Goal: Task Accomplishment & Management: Use online tool/utility

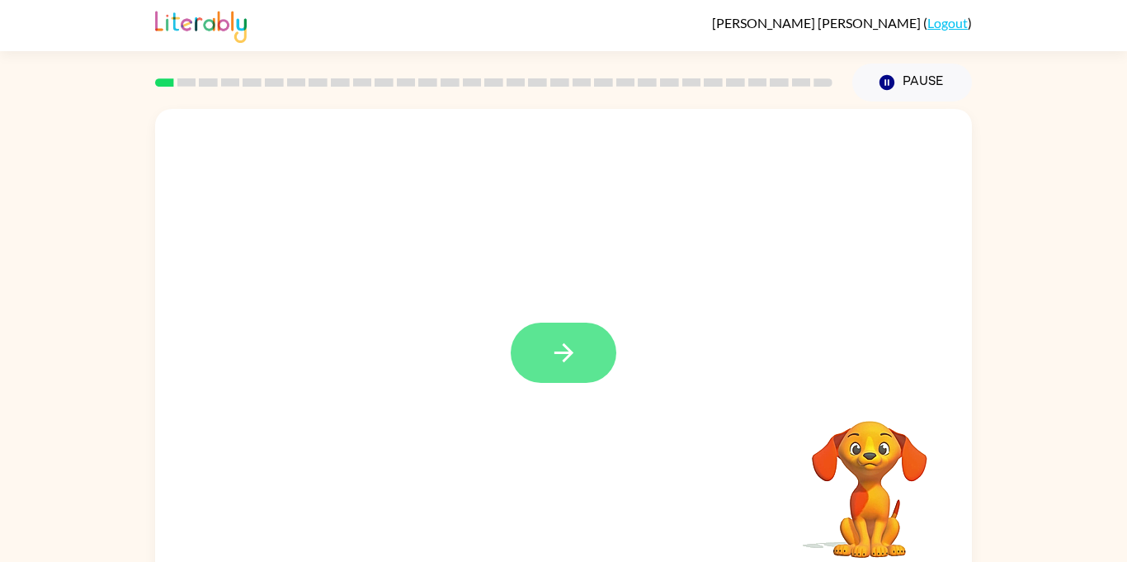
click at [548, 341] on button "button" at bounding box center [563, 352] width 106 height 60
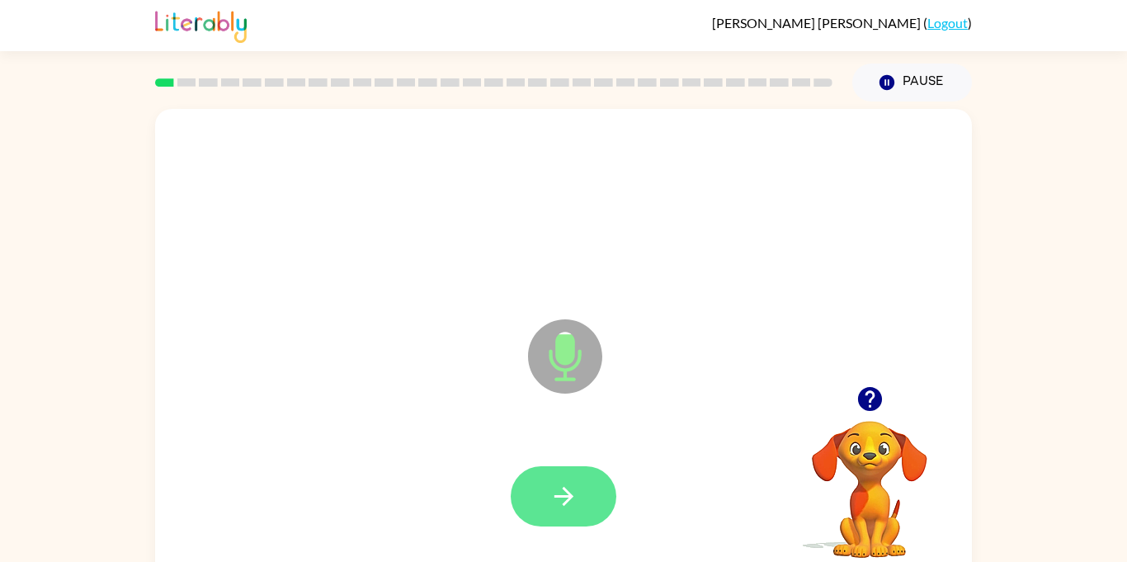
click at [566, 524] on button "button" at bounding box center [563, 496] width 106 height 60
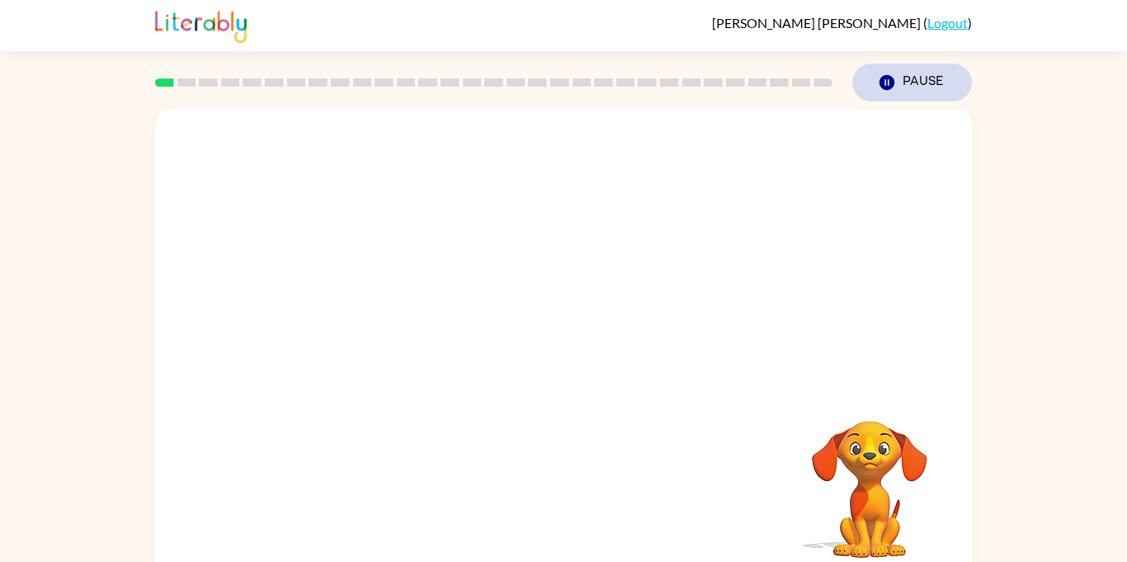
click at [915, 84] on button "Pause Pause" at bounding box center [912, 83] width 120 height 38
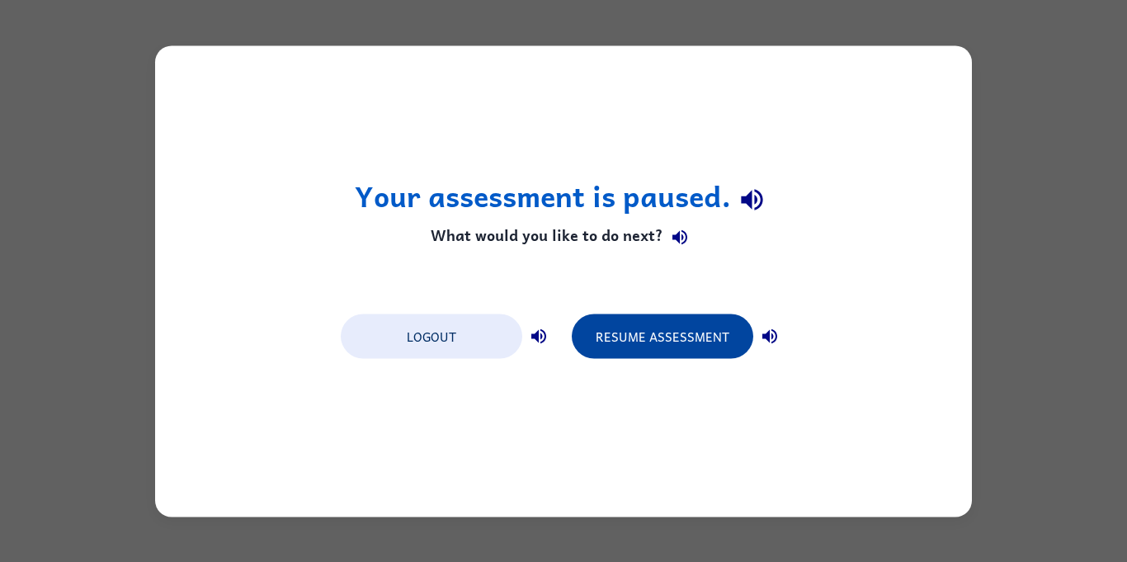
click at [686, 347] on button "Resume Assessment" at bounding box center [662, 335] width 181 height 45
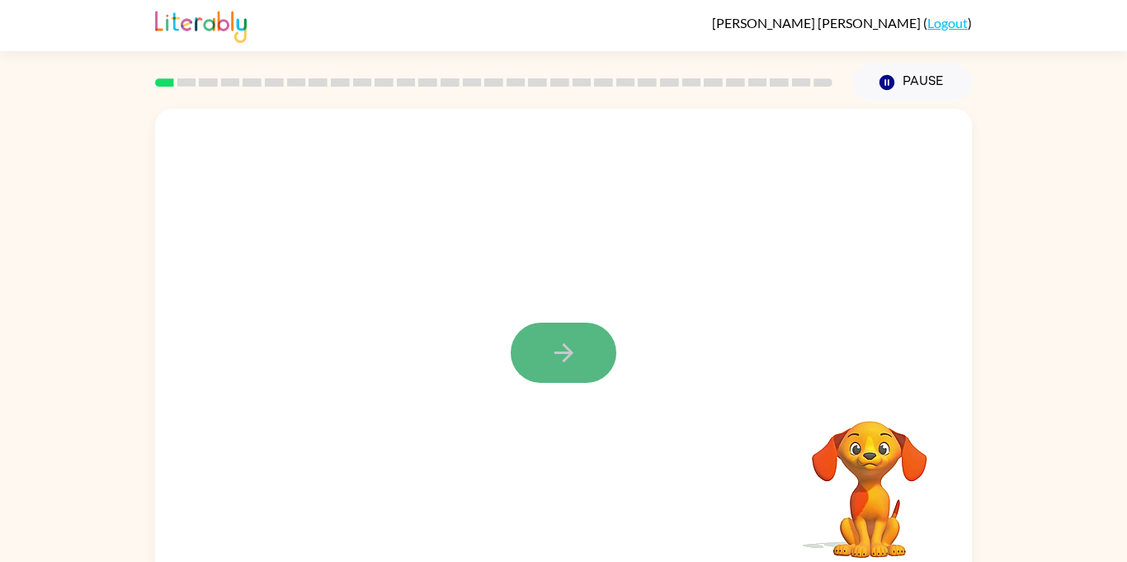
click at [575, 360] on icon "button" at bounding box center [563, 352] width 29 height 29
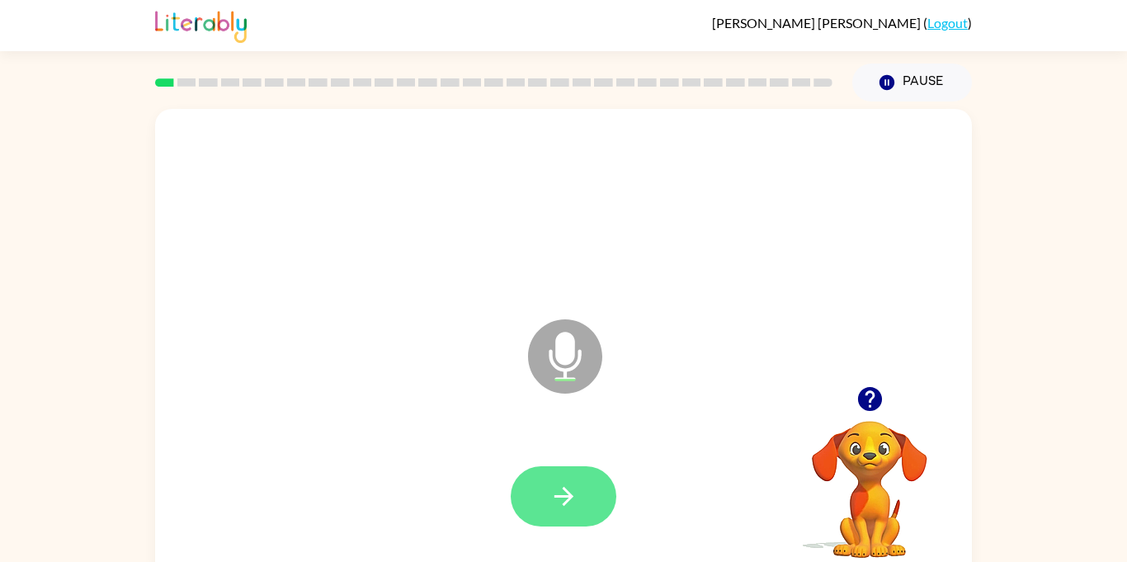
click at [544, 471] on button "button" at bounding box center [563, 496] width 106 height 60
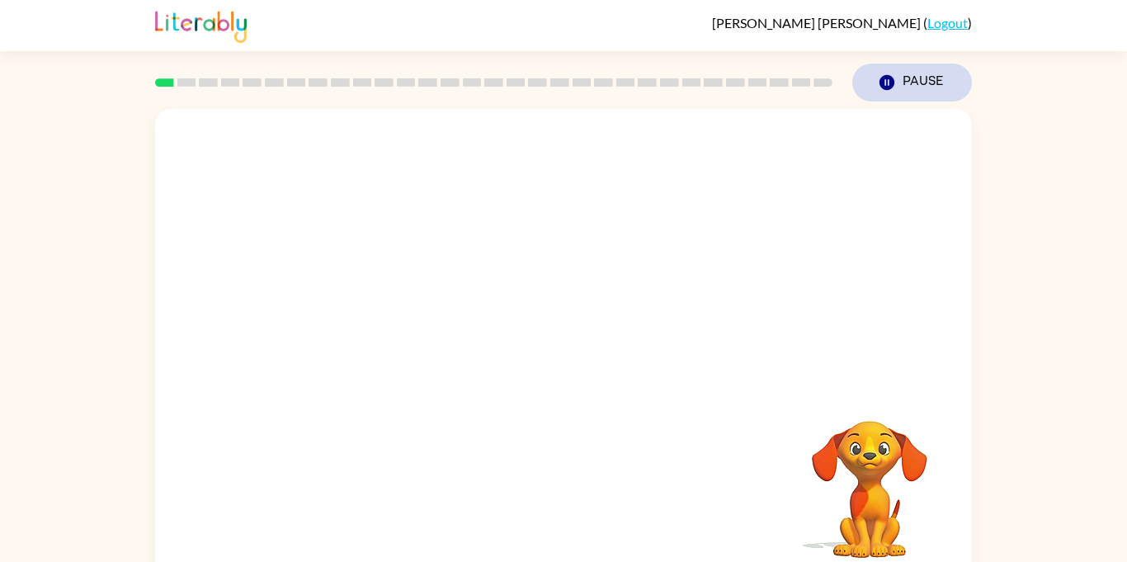
click at [918, 82] on button "Pause Pause" at bounding box center [912, 83] width 120 height 38
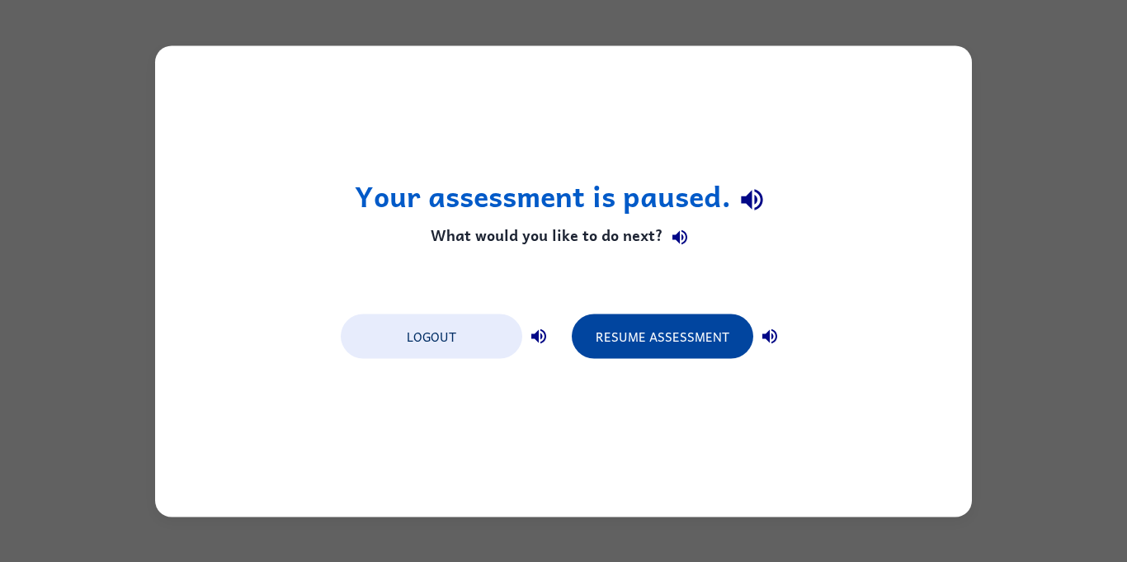
click at [593, 344] on button "Resume Assessment" at bounding box center [662, 335] width 181 height 45
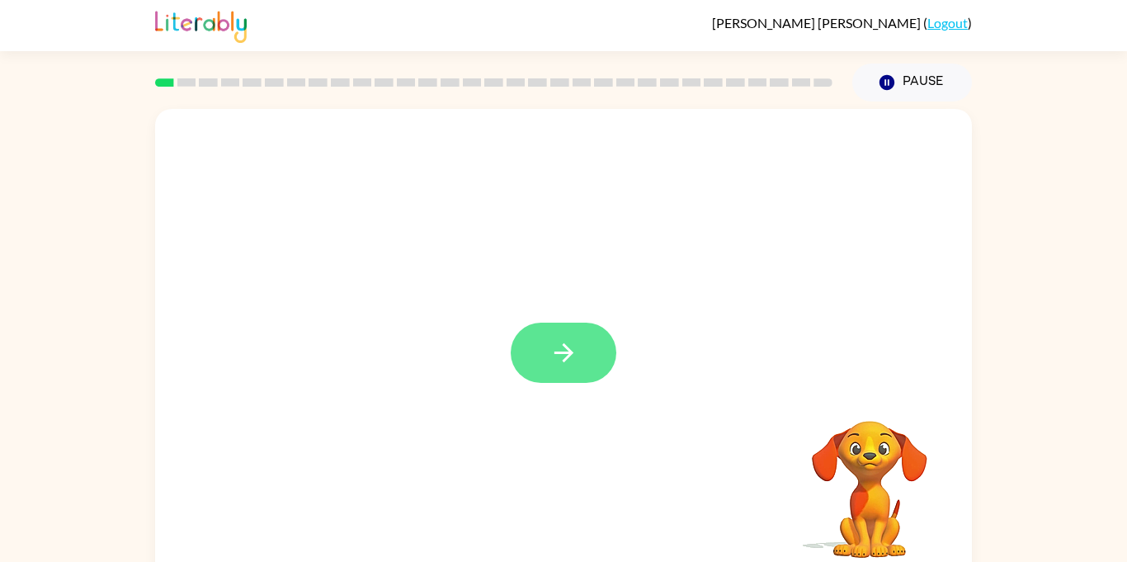
click at [541, 365] on button "button" at bounding box center [563, 352] width 106 height 60
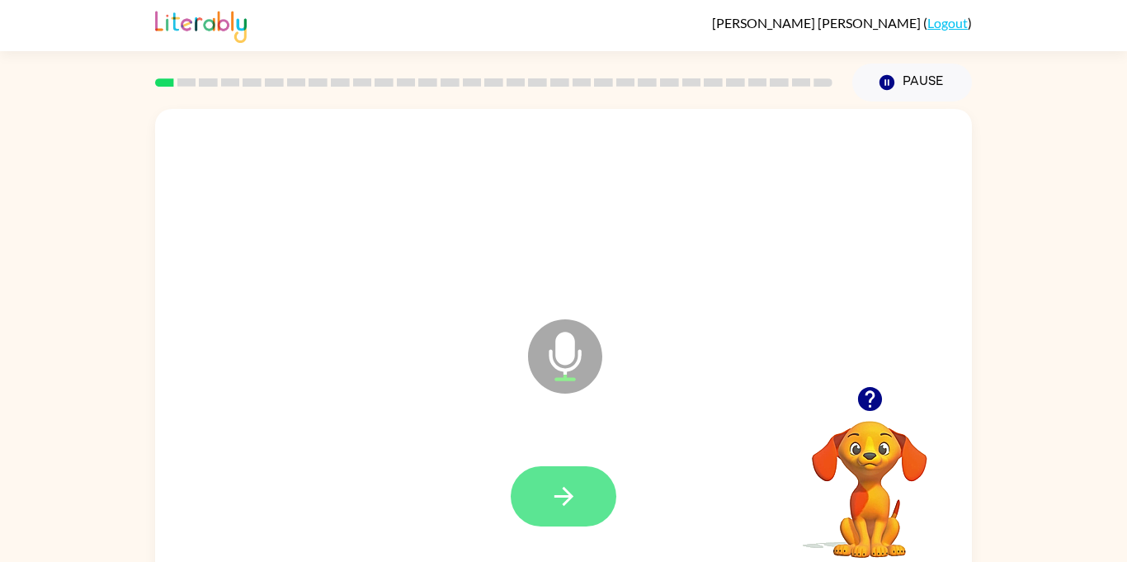
click at [569, 495] on icon "button" at bounding box center [562, 496] width 19 height 19
click at [540, 468] on button "button" at bounding box center [563, 496] width 106 height 60
click at [572, 515] on button "button" at bounding box center [563, 496] width 106 height 60
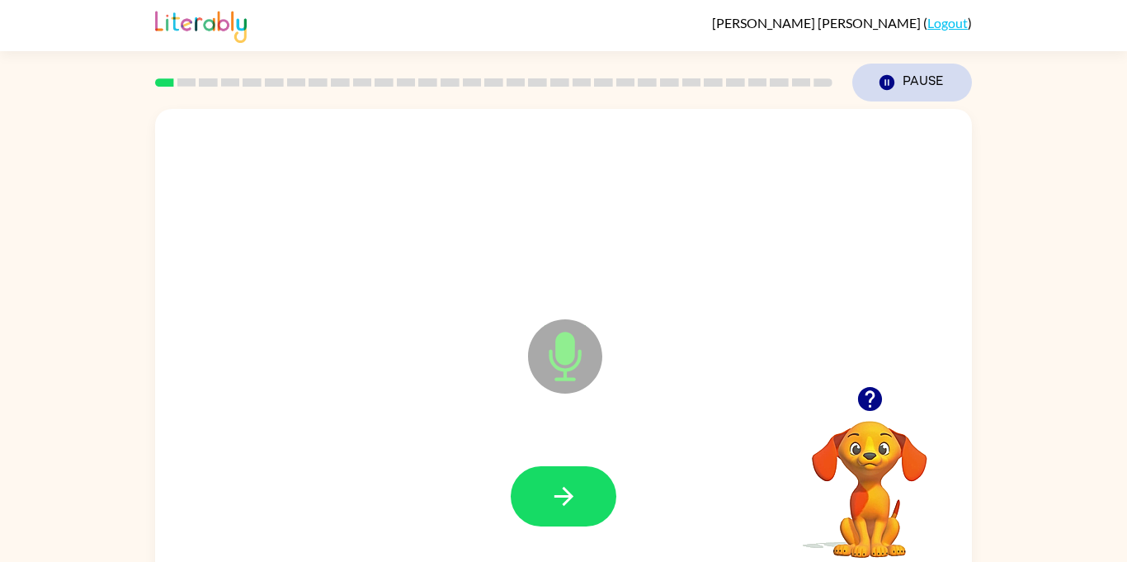
click at [929, 82] on button "Pause Pause" at bounding box center [912, 83] width 120 height 38
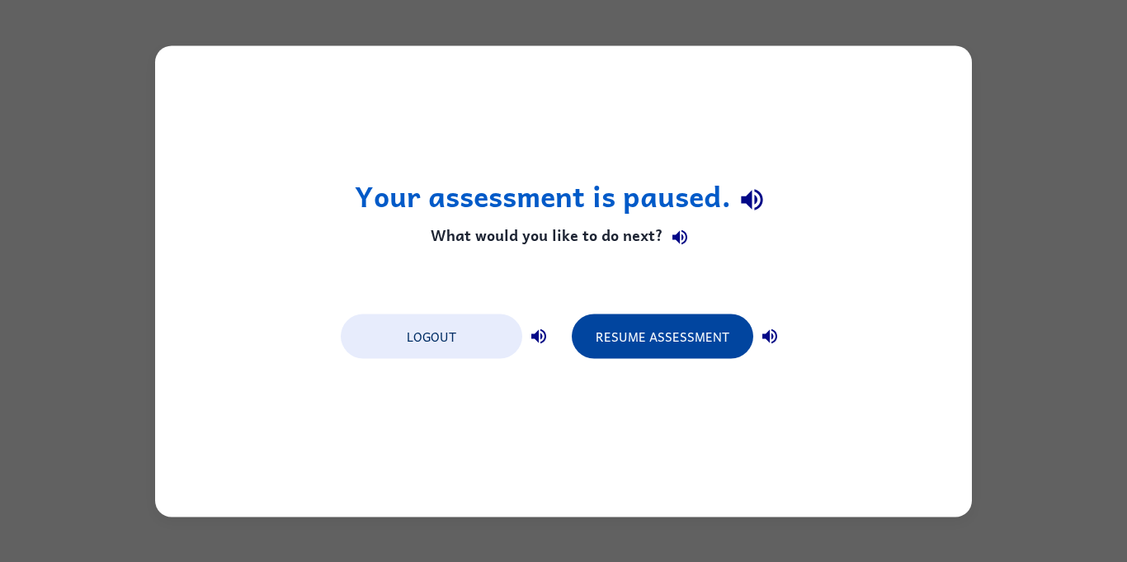
click at [683, 333] on button "Resume Assessment" at bounding box center [662, 335] width 181 height 45
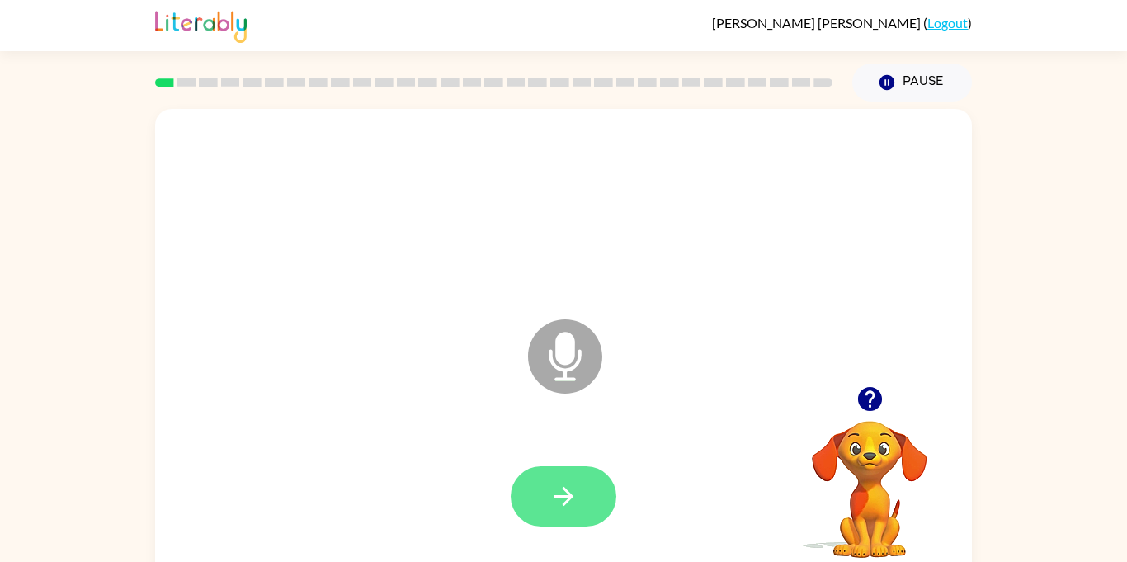
click at [564, 505] on icon "button" at bounding box center [562, 496] width 19 height 19
click at [559, 506] on icon "button" at bounding box center [563, 496] width 29 height 29
click at [577, 484] on icon "button" at bounding box center [563, 496] width 29 height 29
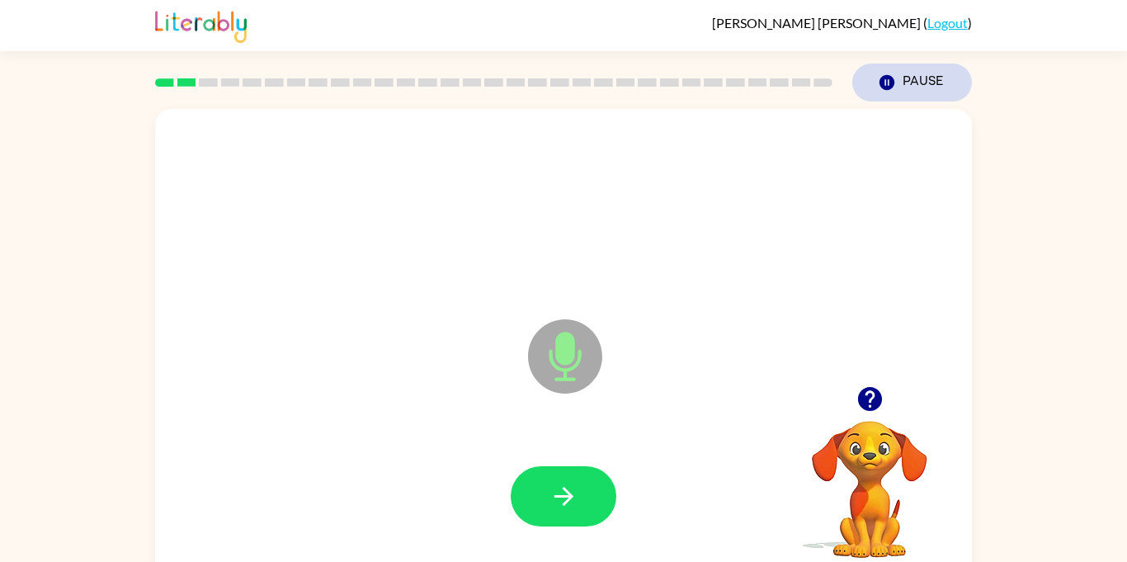
click at [923, 79] on button "Pause Pause" at bounding box center [912, 83] width 120 height 38
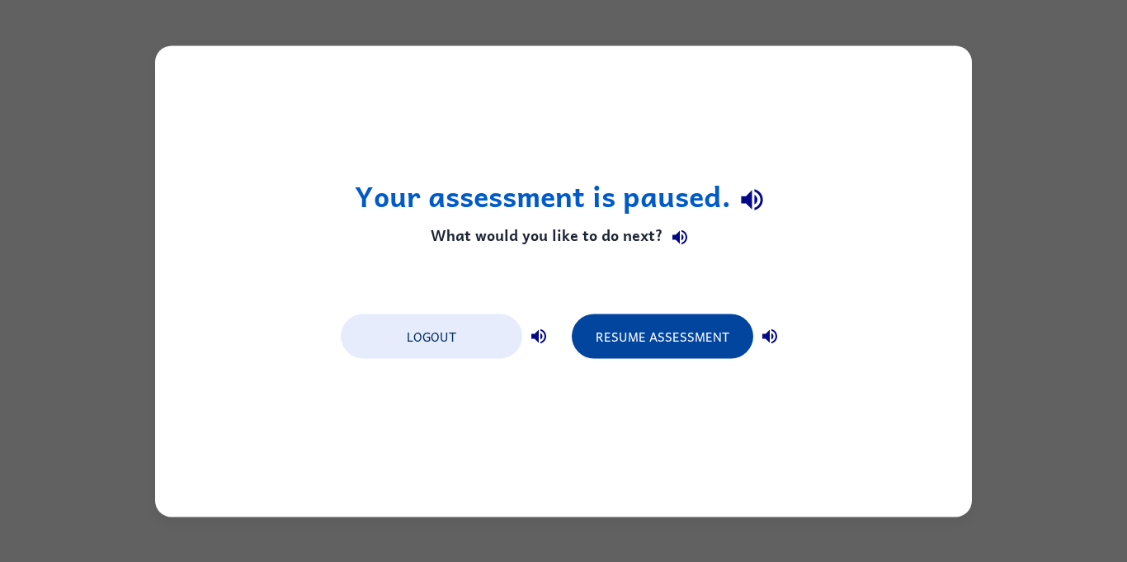
click at [672, 347] on button "Resume Assessment" at bounding box center [662, 335] width 181 height 45
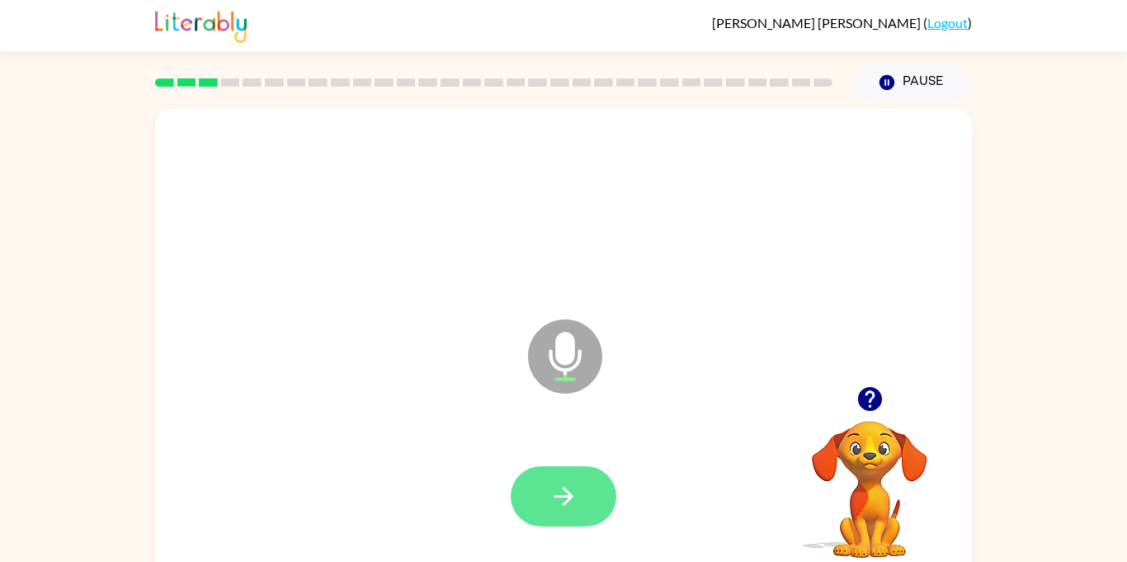
click at [585, 524] on button "button" at bounding box center [563, 496] width 106 height 60
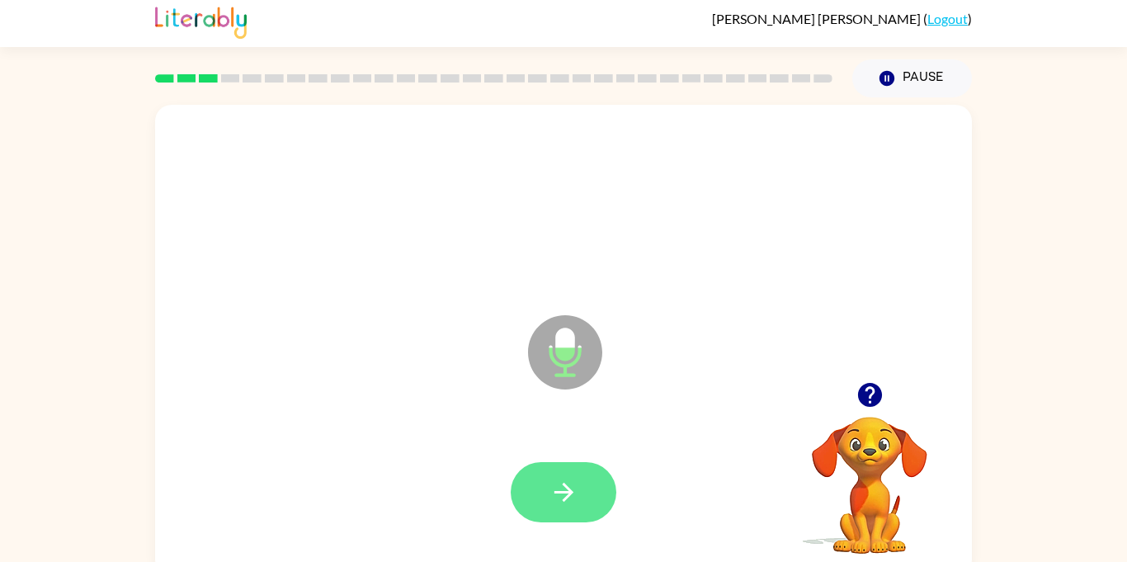
click at [597, 504] on button "button" at bounding box center [563, 492] width 106 height 60
click at [568, 504] on icon "button" at bounding box center [563, 492] width 29 height 29
click at [567, 499] on icon "button" at bounding box center [563, 492] width 29 height 29
click at [595, 501] on button "button" at bounding box center [563, 492] width 106 height 60
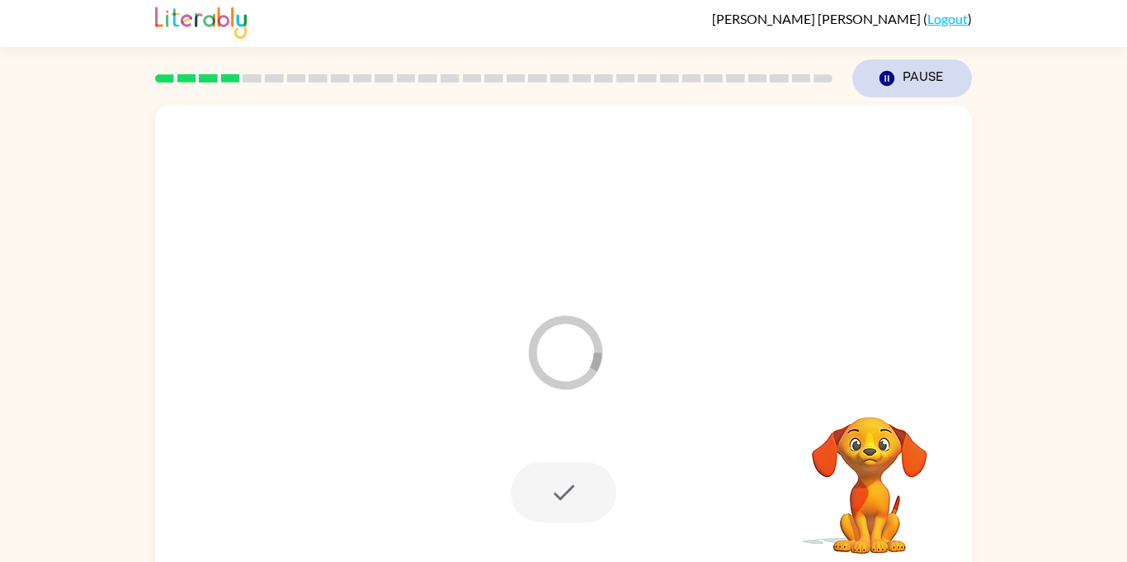
click at [901, 69] on button "Pause Pause" at bounding box center [912, 78] width 120 height 38
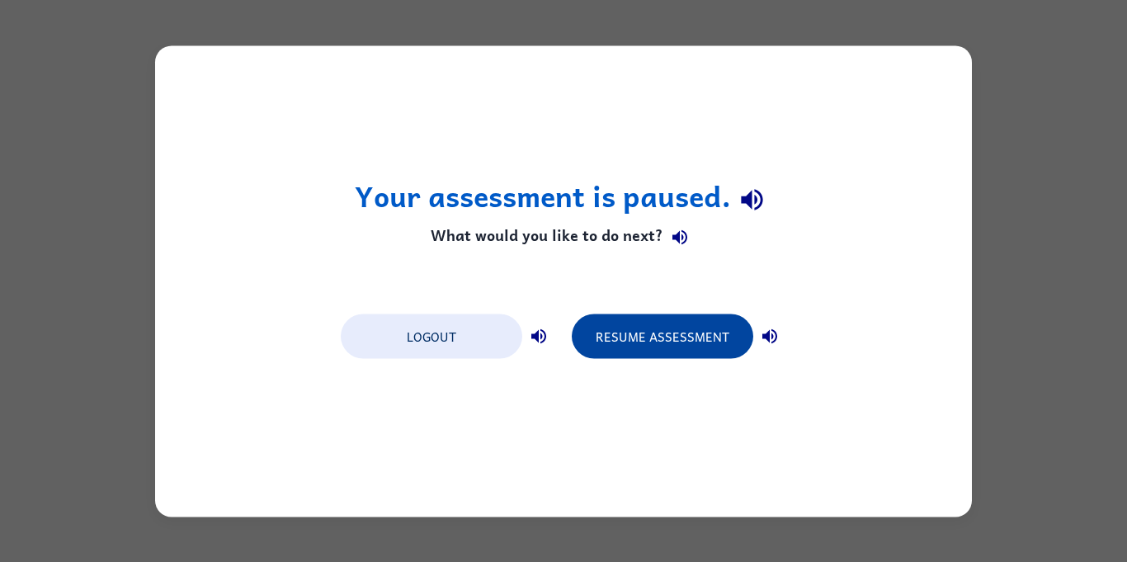
click at [664, 346] on button "Resume Assessment" at bounding box center [662, 335] width 181 height 45
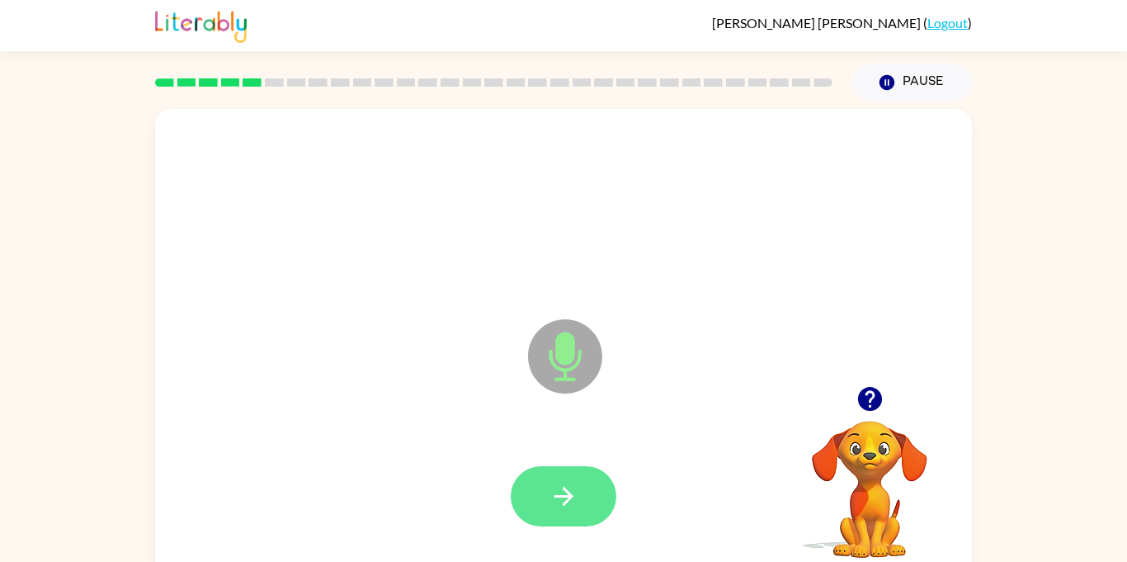
click at [524, 503] on button "button" at bounding box center [563, 496] width 106 height 60
click at [587, 508] on button "button" at bounding box center [563, 496] width 106 height 60
click at [572, 500] on icon "button" at bounding box center [563, 496] width 29 height 29
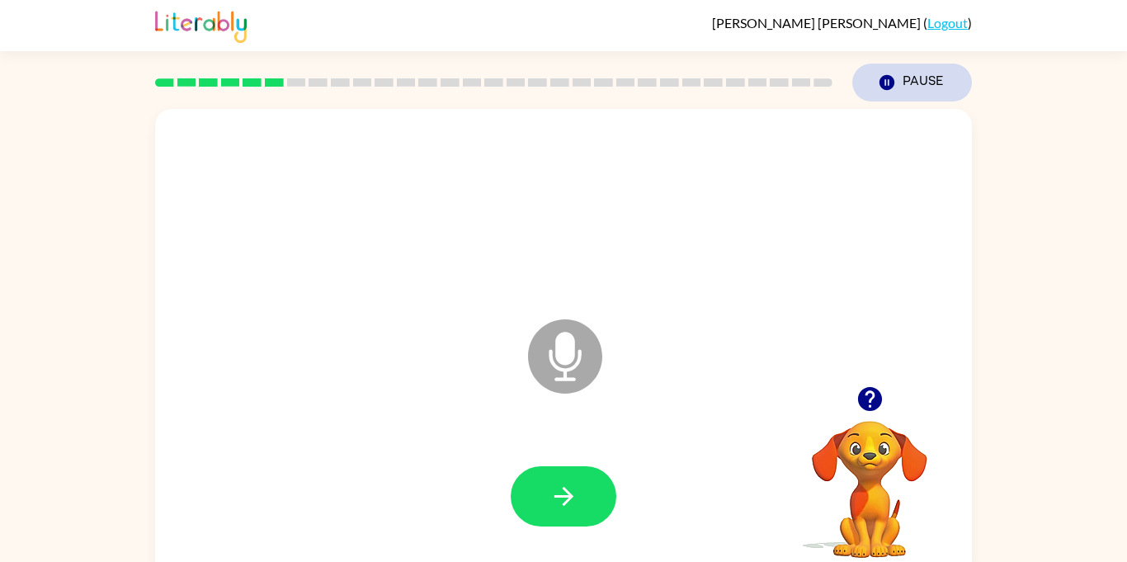
click at [909, 73] on button "Pause Pause" at bounding box center [912, 83] width 120 height 38
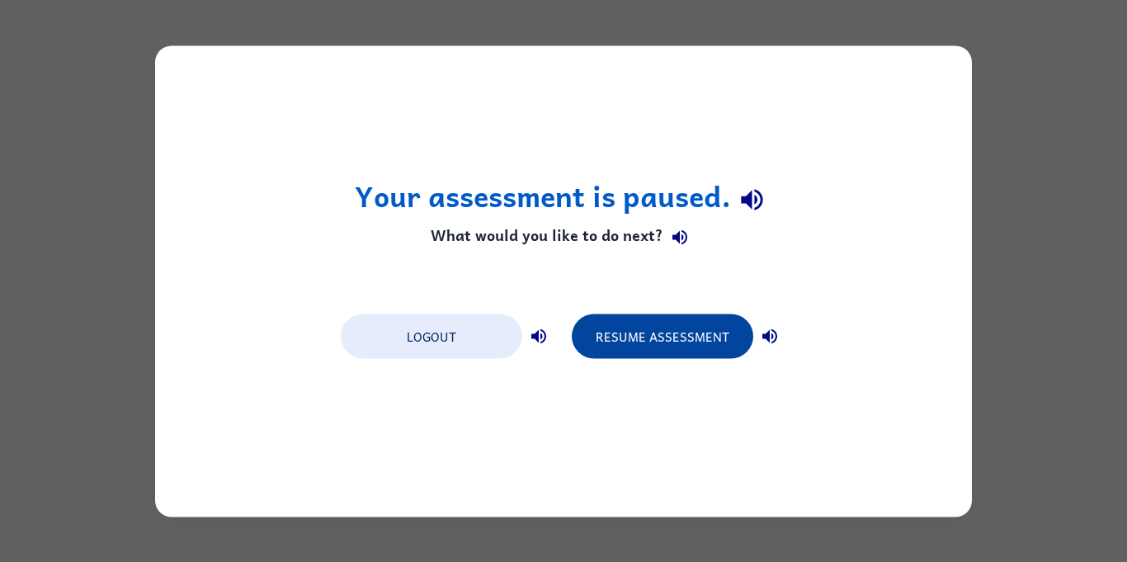
click at [689, 351] on button "Resume Assessment" at bounding box center [662, 335] width 181 height 45
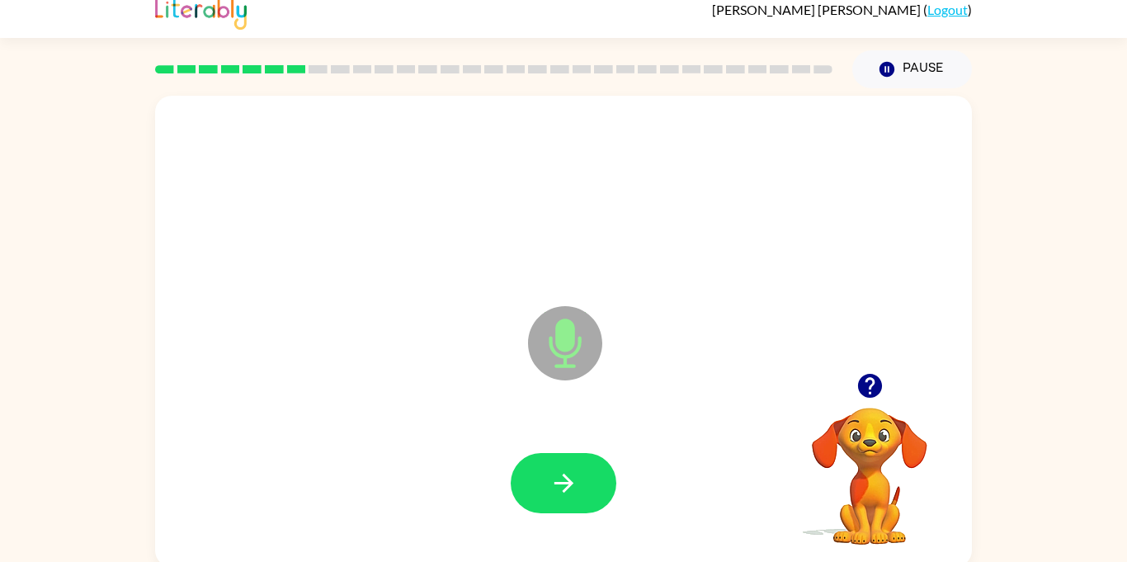
scroll to position [18, 0]
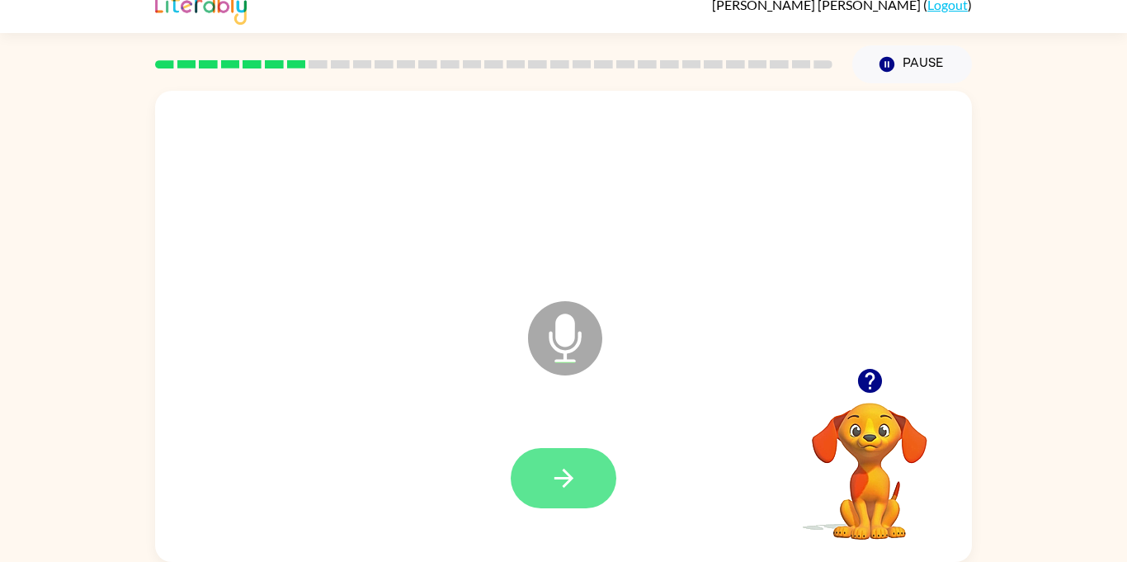
click at [589, 468] on button "button" at bounding box center [563, 478] width 106 height 60
click at [589, 480] on button "button" at bounding box center [563, 478] width 106 height 60
click at [549, 483] on icon "button" at bounding box center [563, 477] width 29 height 29
click at [577, 493] on button "button" at bounding box center [563, 478] width 106 height 60
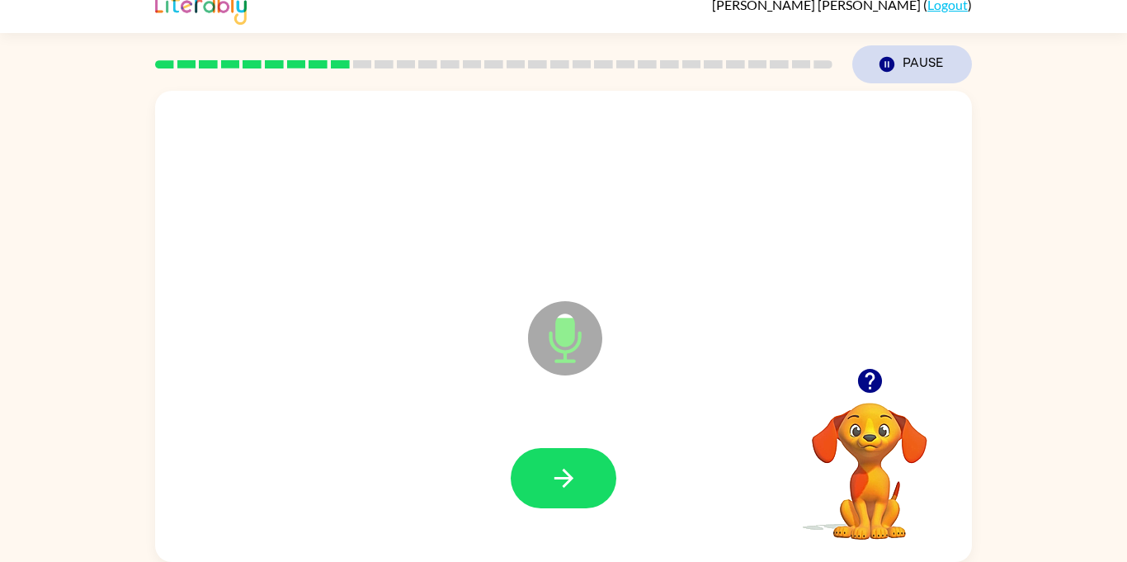
click at [910, 76] on button "Pause Pause" at bounding box center [912, 64] width 120 height 38
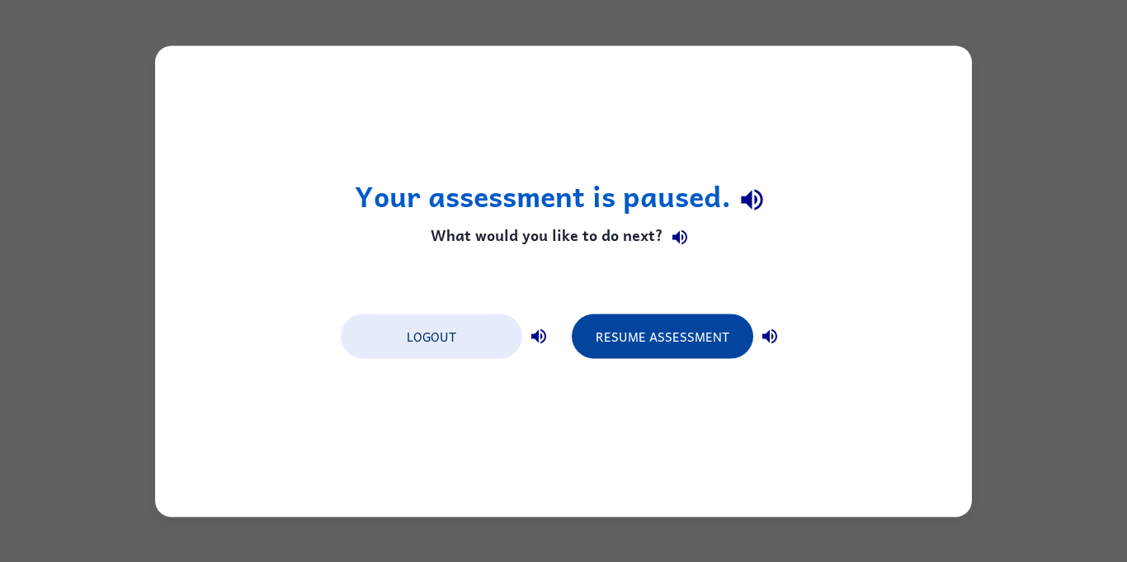
click at [628, 336] on button "Resume Assessment" at bounding box center [662, 335] width 181 height 45
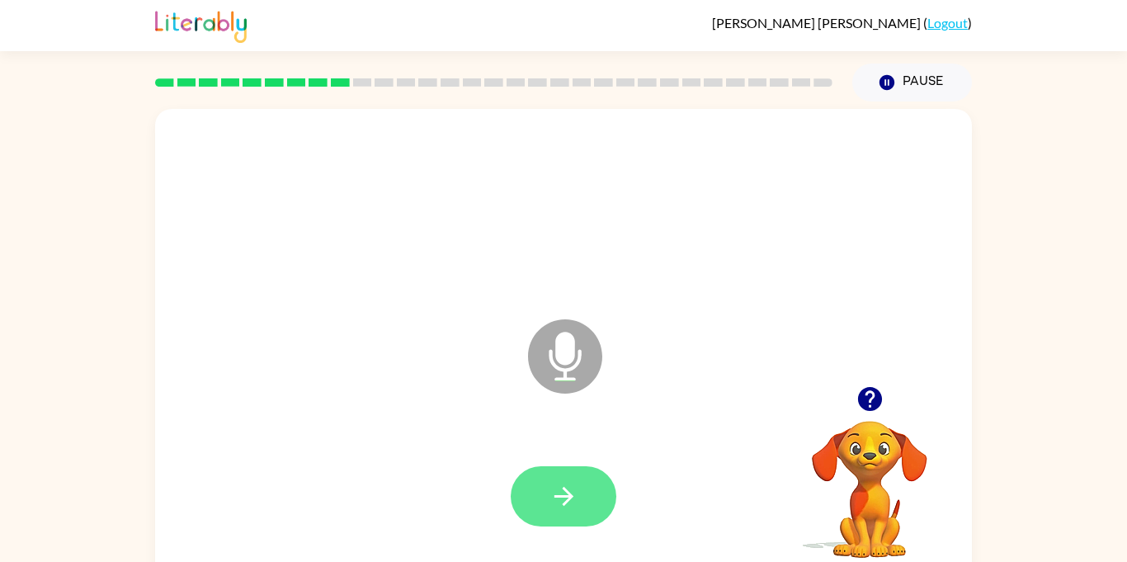
click at [579, 488] on button "button" at bounding box center [563, 496] width 106 height 60
click at [588, 480] on button "button" at bounding box center [563, 496] width 106 height 60
click at [571, 505] on icon "button" at bounding box center [563, 496] width 29 height 29
click at [590, 522] on button "button" at bounding box center [563, 496] width 106 height 60
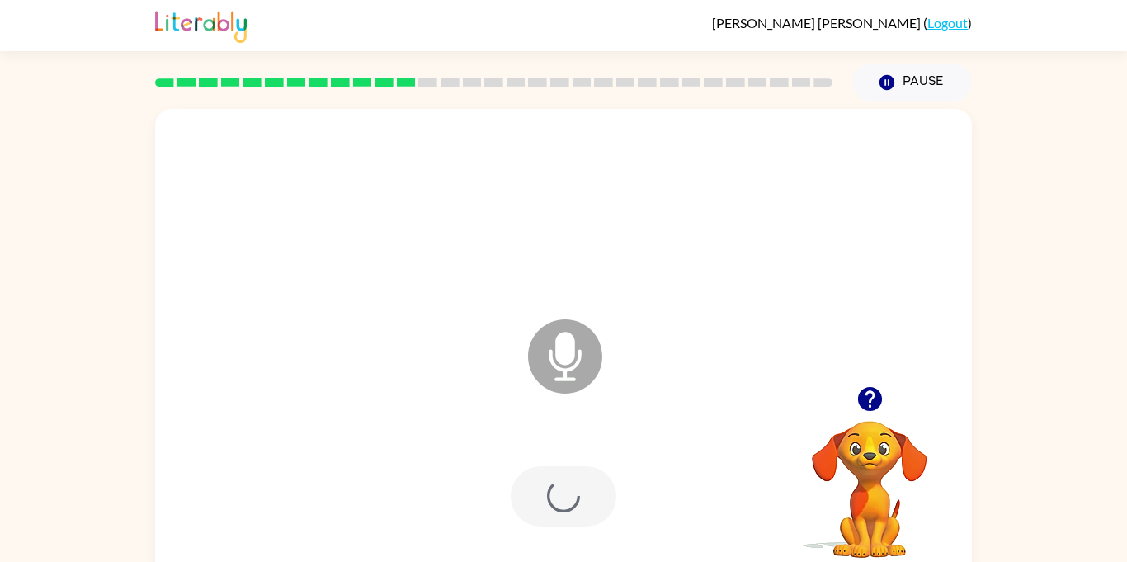
click at [577, 513] on div at bounding box center [563, 496] width 106 height 60
click at [574, 491] on icon "button" at bounding box center [563, 496] width 29 height 29
click at [583, 490] on button "button" at bounding box center [563, 496] width 106 height 60
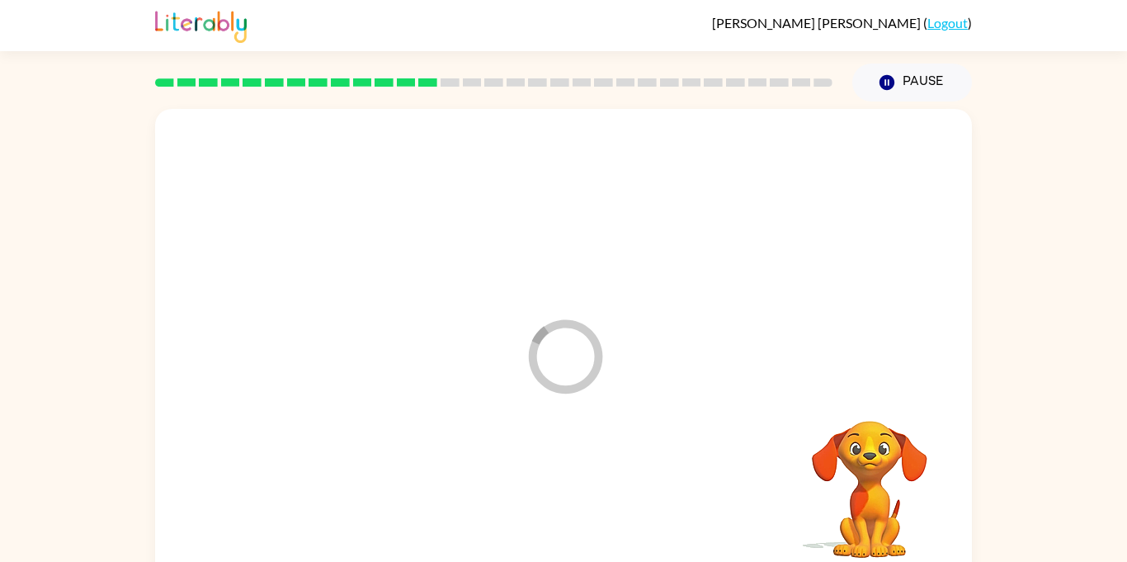
click at [580, 491] on div at bounding box center [563, 496] width 783 height 135
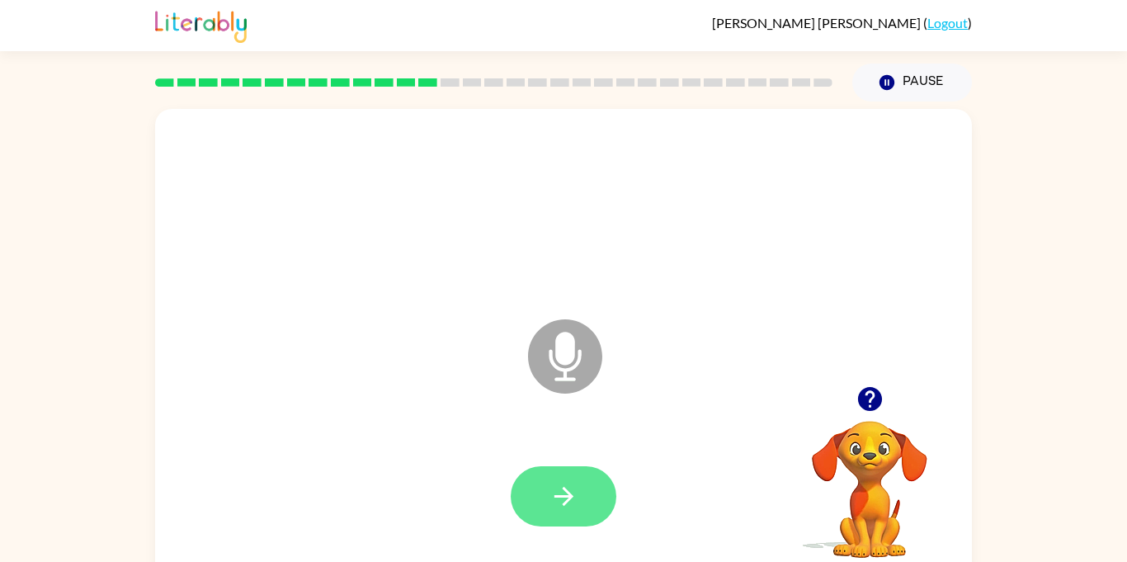
click at [564, 505] on icon "button" at bounding box center [562, 496] width 19 height 19
click at [559, 497] on icon "button" at bounding box center [563, 496] width 29 height 29
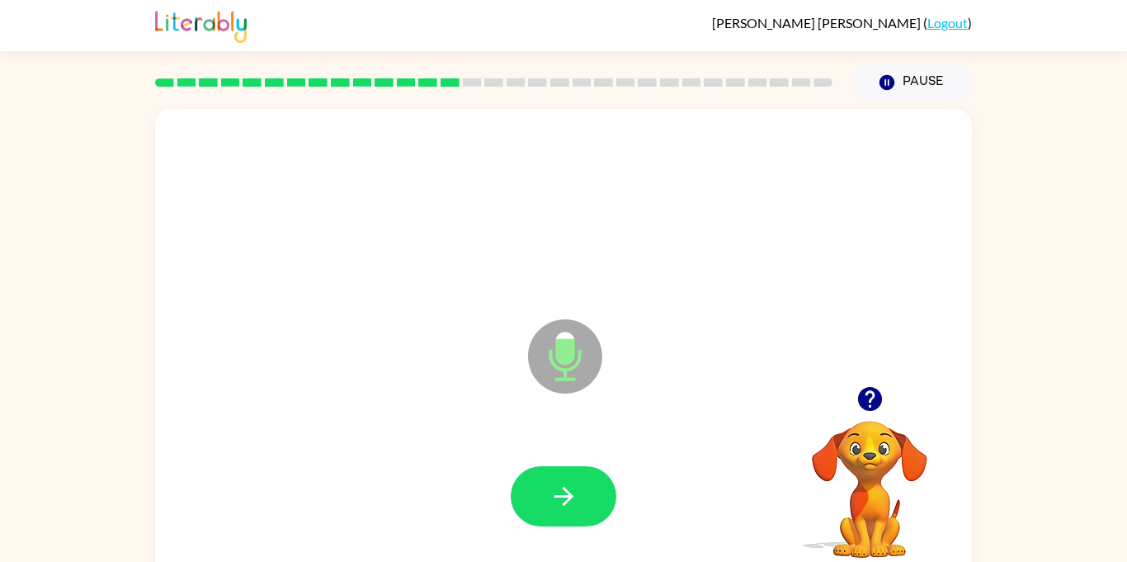
click at [585, 454] on div at bounding box center [563, 496] width 783 height 135
click at [547, 492] on button "button" at bounding box center [563, 496] width 106 height 60
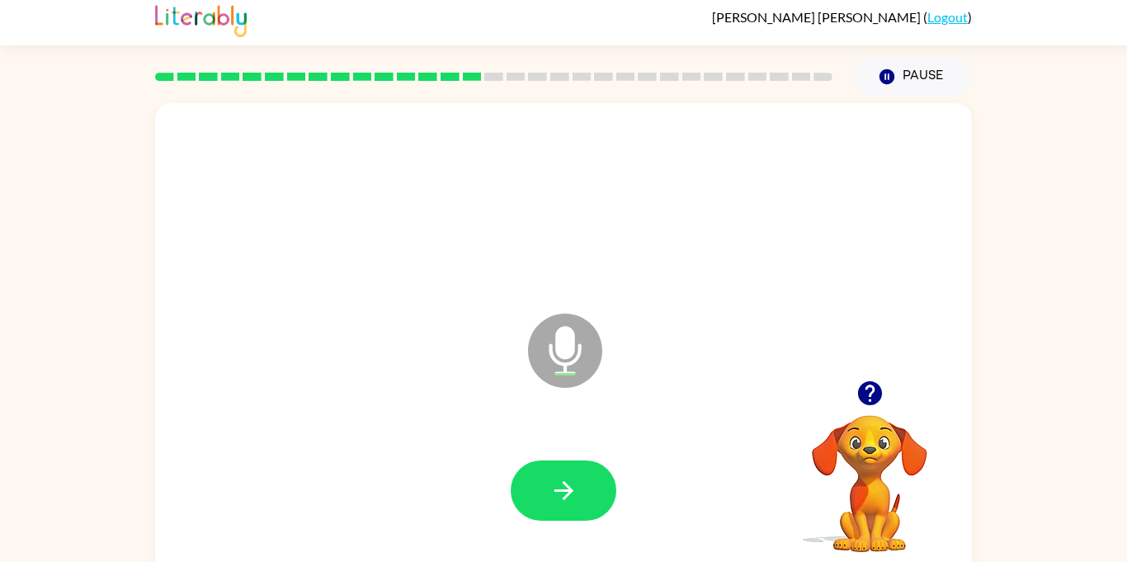
scroll to position [7, 0]
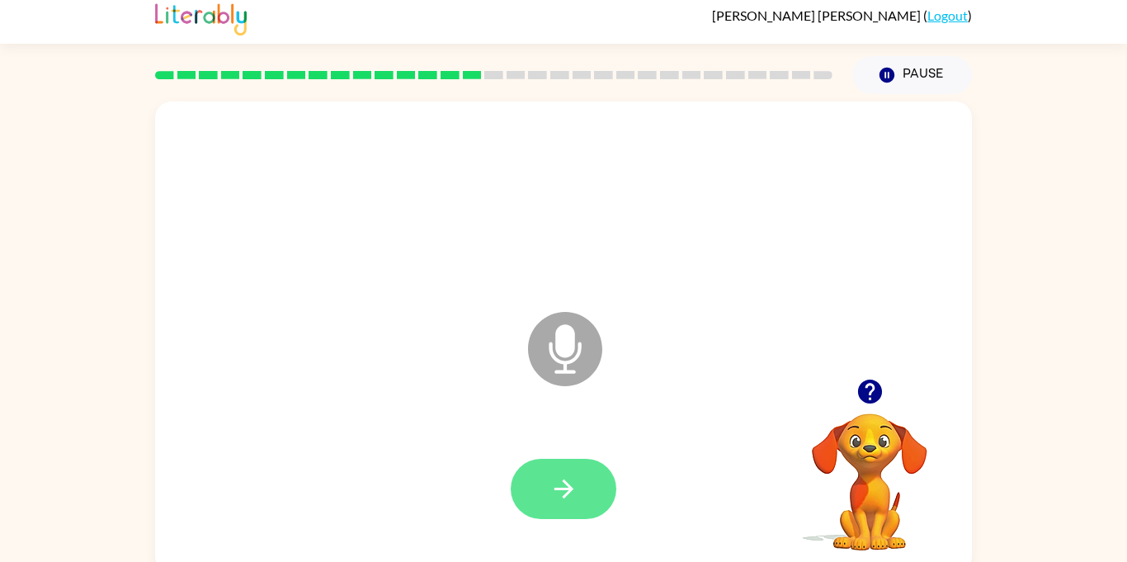
click at [559, 506] on button "button" at bounding box center [563, 489] width 106 height 60
click at [536, 483] on button "button" at bounding box center [563, 489] width 106 height 60
click at [539, 485] on button "button" at bounding box center [563, 489] width 106 height 60
click at [565, 480] on icon "button" at bounding box center [563, 488] width 29 height 29
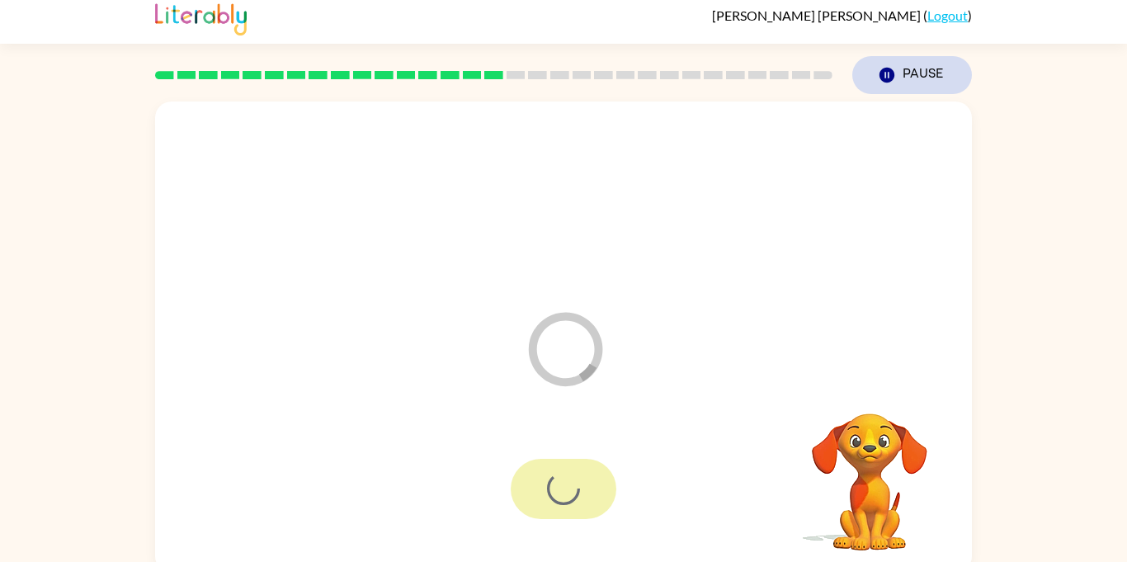
click at [915, 76] on button "Pause Pause" at bounding box center [912, 75] width 120 height 38
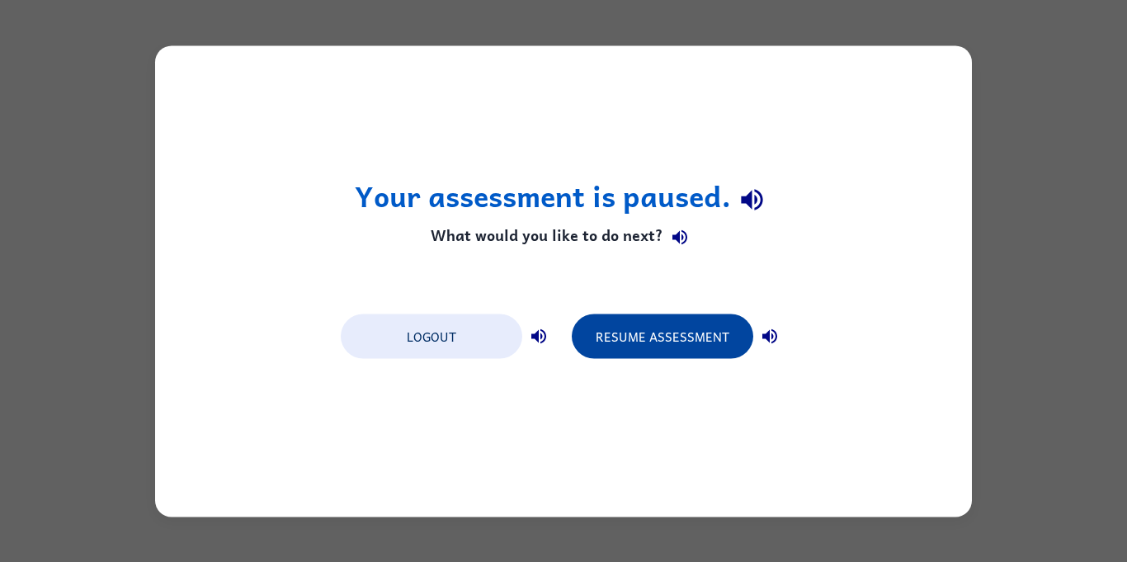
click at [680, 327] on button "Resume Assessment" at bounding box center [662, 335] width 181 height 45
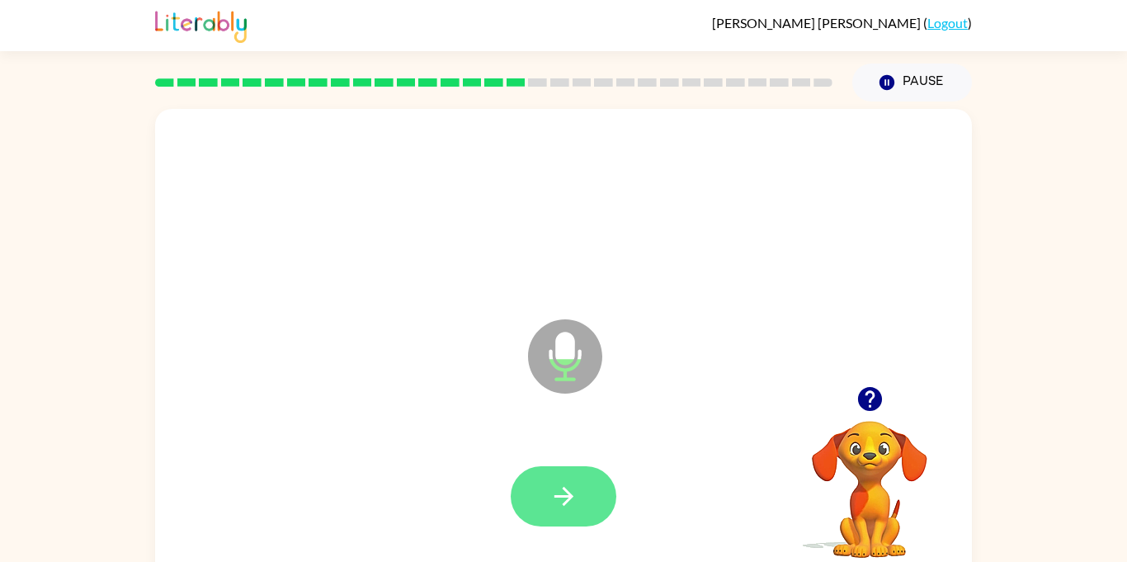
click at [558, 491] on icon "button" at bounding box center [563, 496] width 29 height 29
click at [566, 494] on icon "button" at bounding box center [563, 496] width 29 height 29
click at [576, 487] on icon "button" at bounding box center [563, 496] width 29 height 29
click at [574, 497] on icon "button" at bounding box center [563, 496] width 29 height 29
click at [569, 498] on icon "button" at bounding box center [562, 496] width 19 height 19
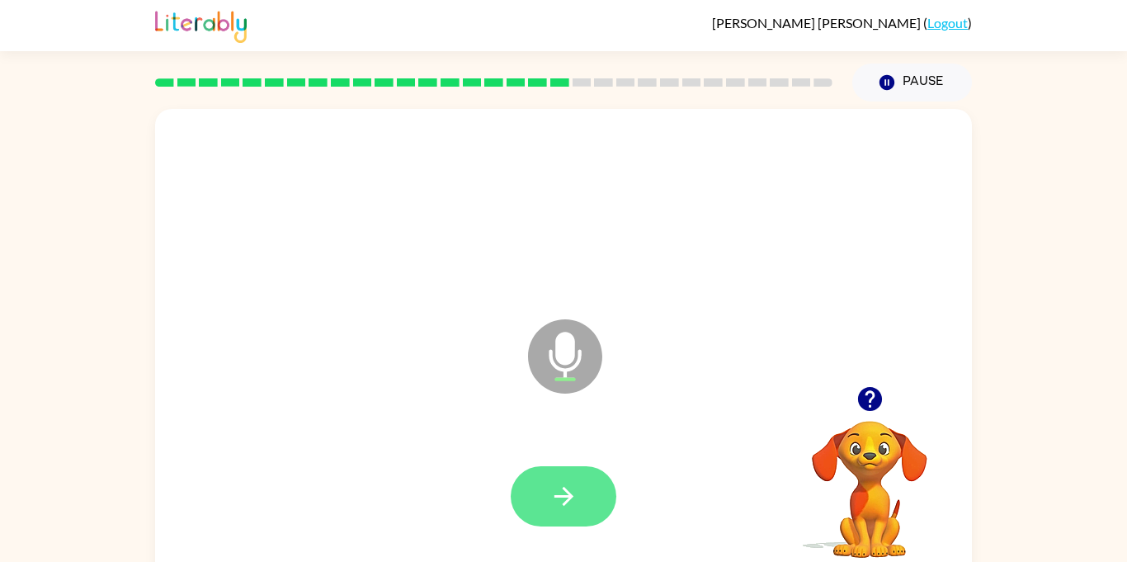
click at [546, 476] on button "button" at bounding box center [563, 496] width 106 height 60
click at [591, 485] on button "button" at bounding box center [563, 496] width 106 height 60
click at [553, 496] on icon "button" at bounding box center [563, 496] width 29 height 29
click at [558, 478] on button "button" at bounding box center [563, 496] width 106 height 60
click at [573, 500] on icon "button" at bounding box center [563, 496] width 29 height 29
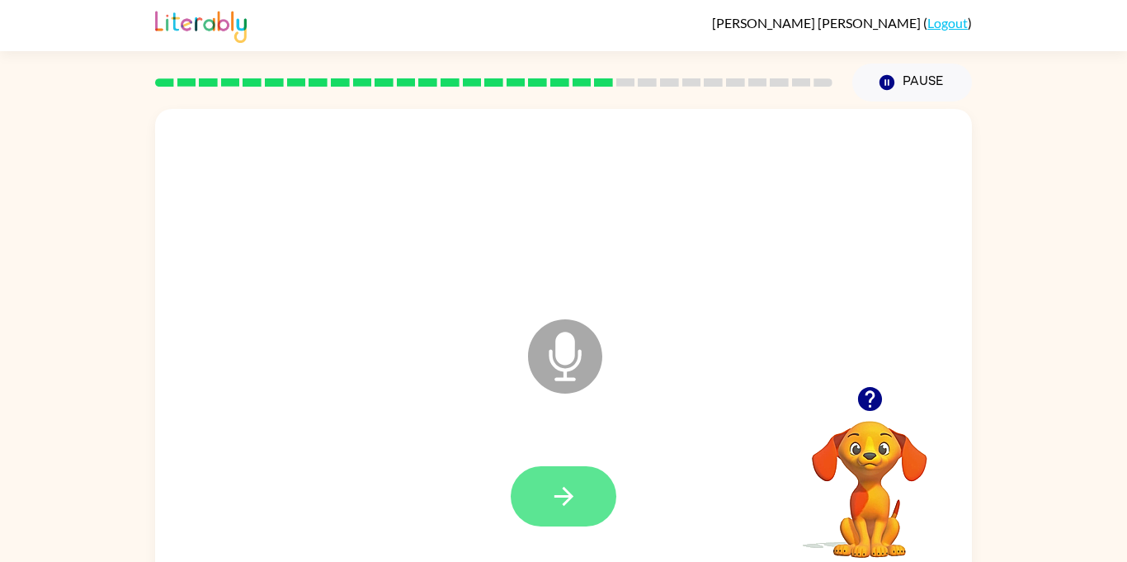
click at [547, 473] on button "button" at bounding box center [563, 496] width 106 height 60
click at [582, 492] on button "button" at bounding box center [563, 496] width 106 height 60
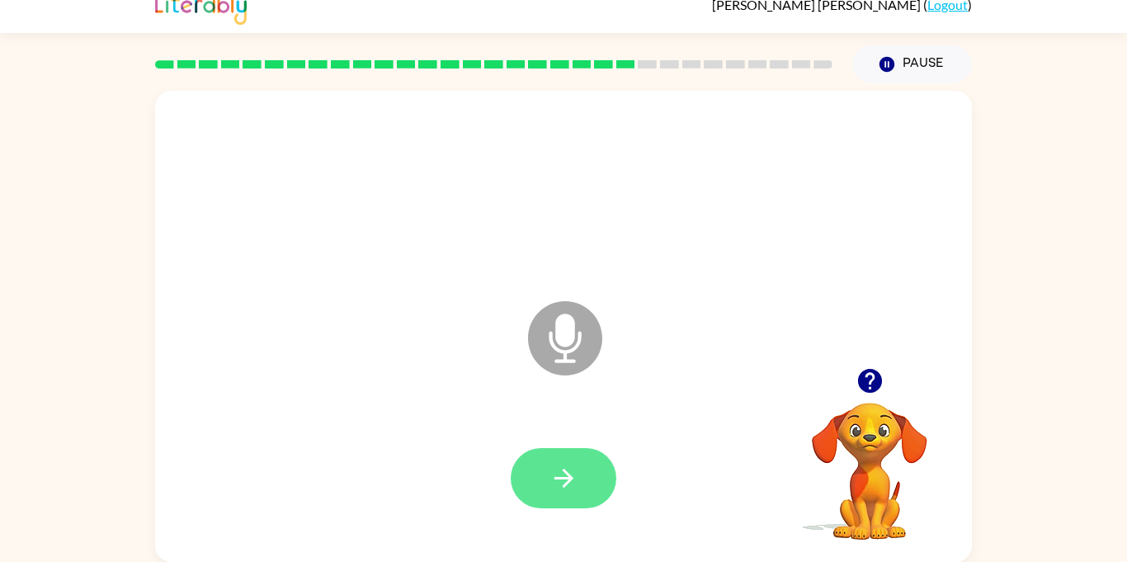
click at [557, 492] on button "button" at bounding box center [563, 478] width 106 height 60
click at [555, 494] on button "button" at bounding box center [563, 478] width 106 height 60
click at [557, 487] on icon "button" at bounding box center [563, 477] width 29 height 29
click at [567, 482] on div at bounding box center [563, 478] width 106 height 60
click at [549, 486] on icon "button" at bounding box center [563, 477] width 29 height 29
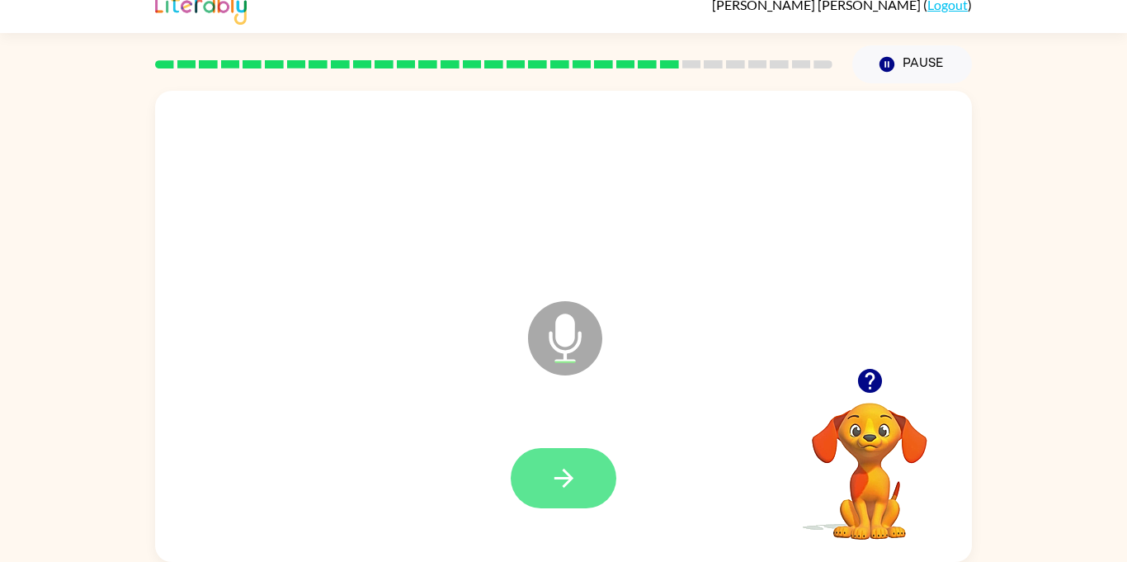
click at [606, 464] on button "button" at bounding box center [563, 478] width 106 height 60
click at [550, 468] on icon "button" at bounding box center [563, 477] width 29 height 29
click at [562, 478] on icon "button" at bounding box center [562, 477] width 19 height 19
click at [582, 482] on button "button" at bounding box center [563, 478] width 106 height 60
click at [571, 493] on div at bounding box center [563, 478] width 106 height 60
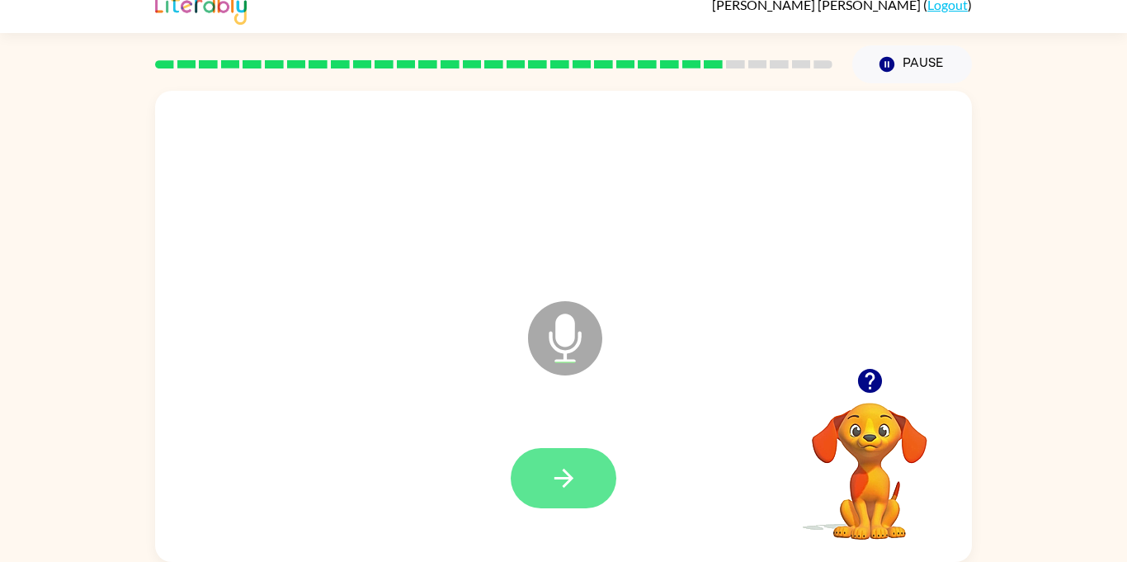
click at [577, 480] on icon "button" at bounding box center [563, 477] width 29 height 29
click at [574, 490] on icon "button" at bounding box center [563, 477] width 29 height 29
click at [543, 474] on button "button" at bounding box center [563, 478] width 106 height 60
click at [553, 485] on icon "button" at bounding box center [563, 477] width 29 height 29
click at [579, 466] on button "button" at bounding box center [563, 478] width 106 height 60
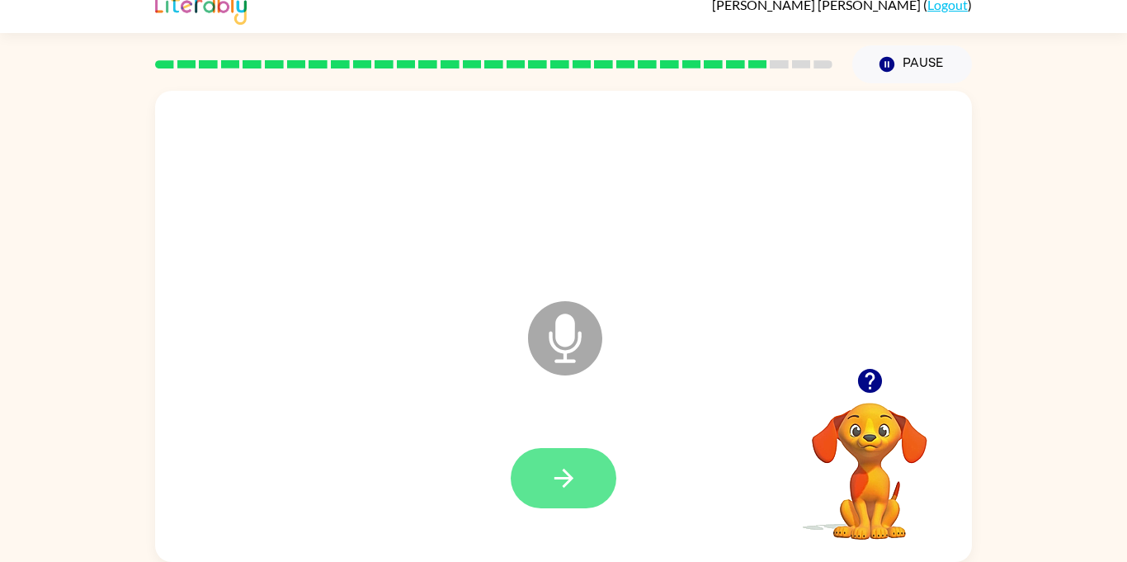
click at [560, 482] on icon "button" at bounding box center [563, 477] width 29 height 29
click at [574, 474] on icon "button" at bounding box center [563, 477] width 29 height 29
click at [573, 477] on icon "button" at bounding box center [563, 477] width 29 height 29
click at [563, 479] on icon "button" at bounding box center [563, 477] width 29 height 29
click at [559, 488] on icon "button" at bounding box center [563, 477] width 29 height 29
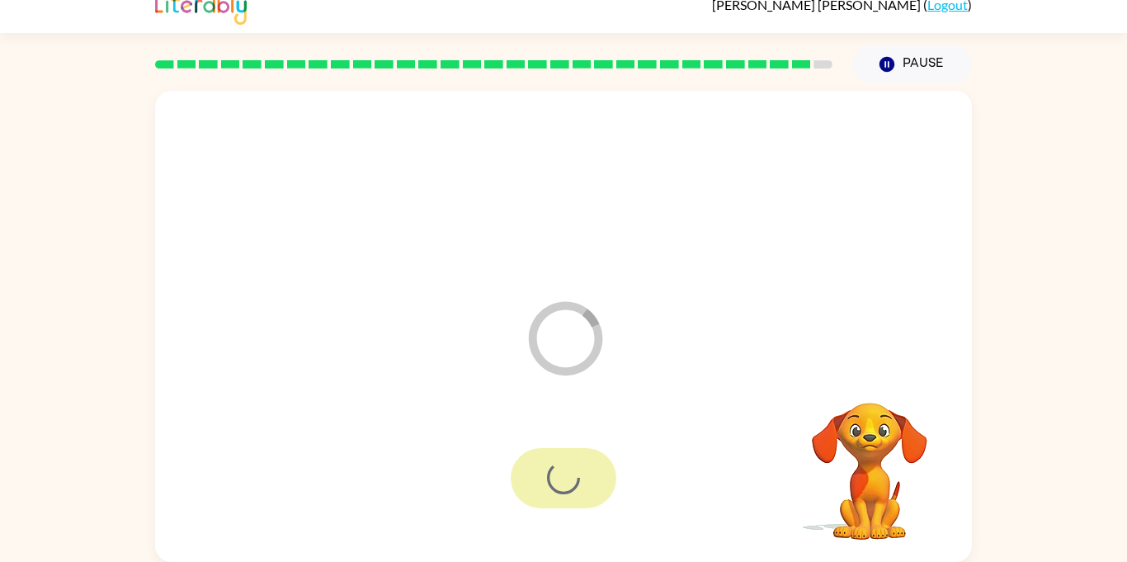
scroll to position [0, 0]
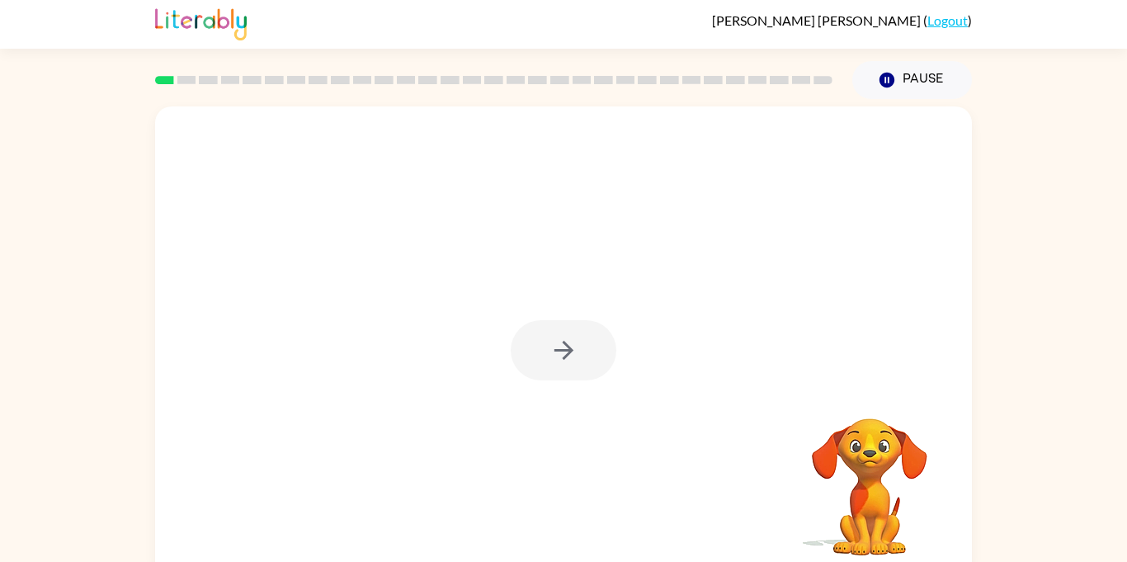
scroll to position [3, 0]
click at [922, 80] on button "Pause Pause" at bounding box center [912, 79] width 120 height 38
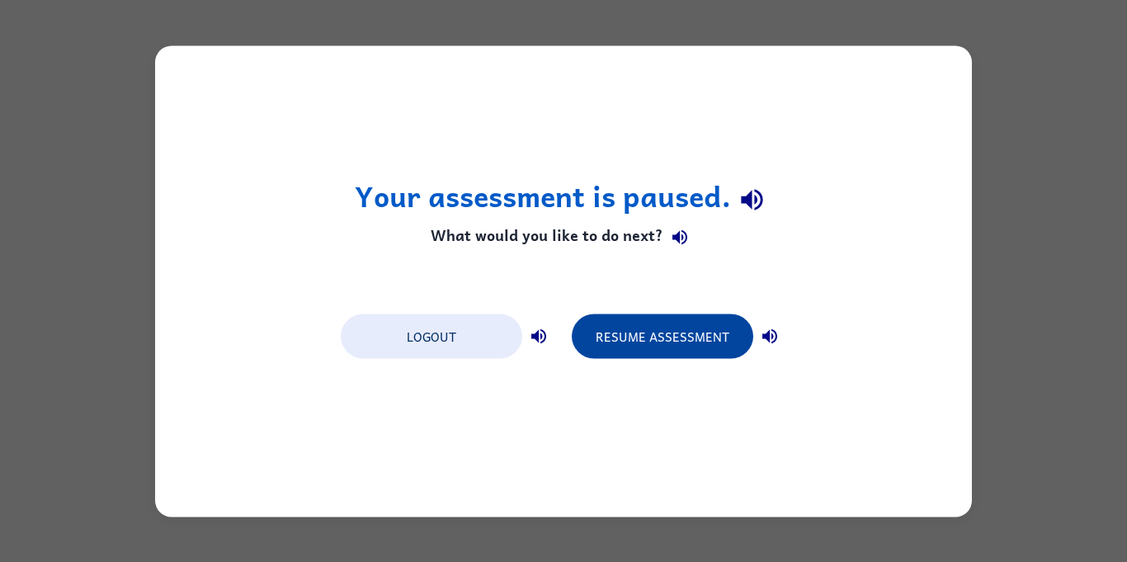
click at [704, 334] on button "Resume Assessment" at bounding box center [662, 335] width 181 height 45
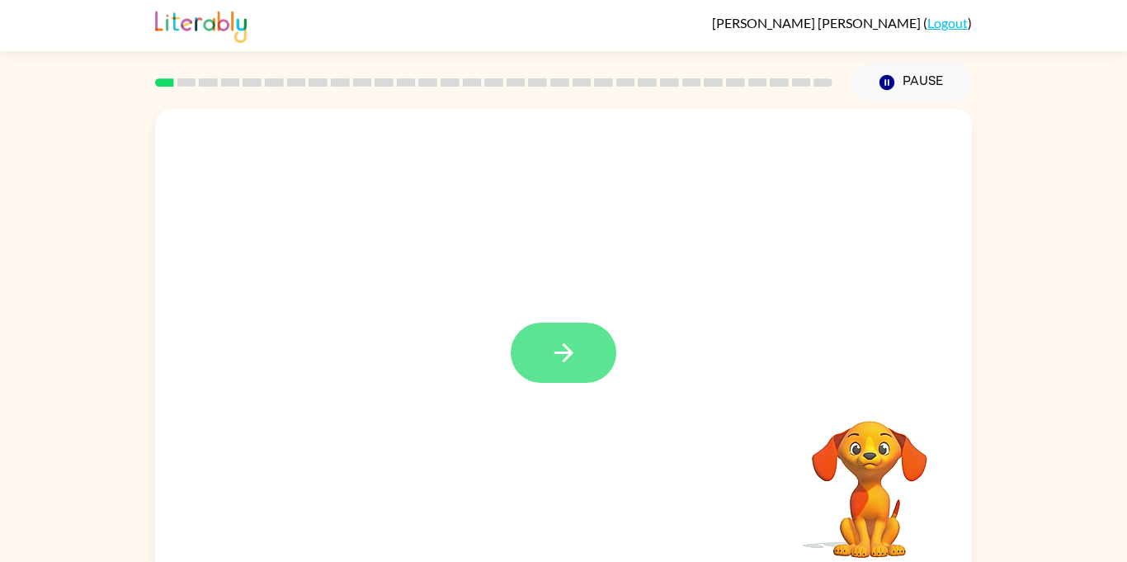
click at [541, 336] on button "button" at bounding box center [563, 352] width 106 height 60
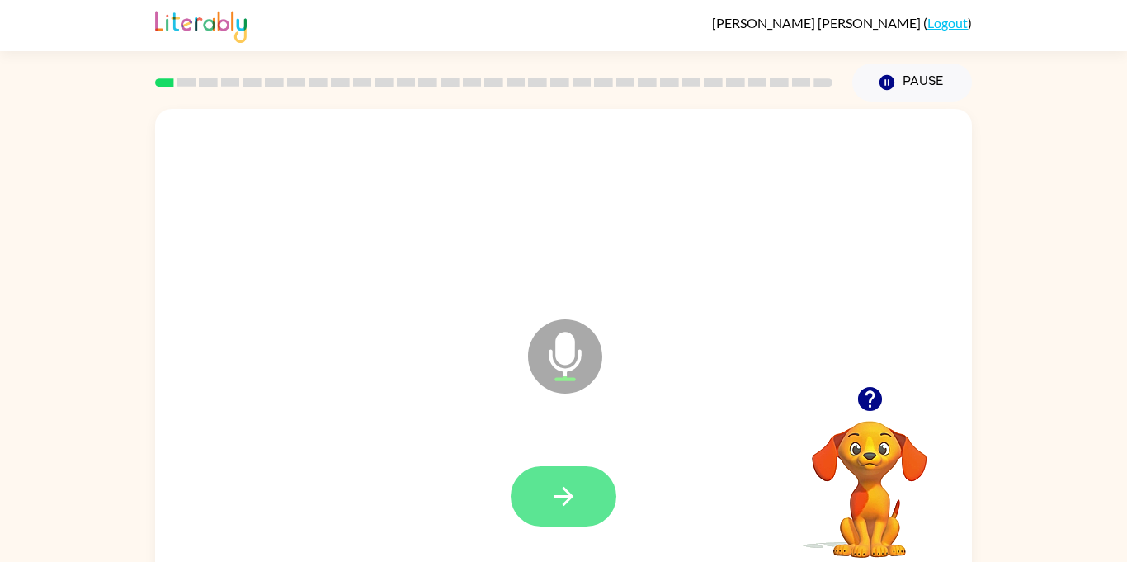
click at [579, 487] on button "button" at bounding box center [563, 496] width 106 height 60
click at [589, 509] on button "button" at bounding box center [563, 496] width 106 height 60
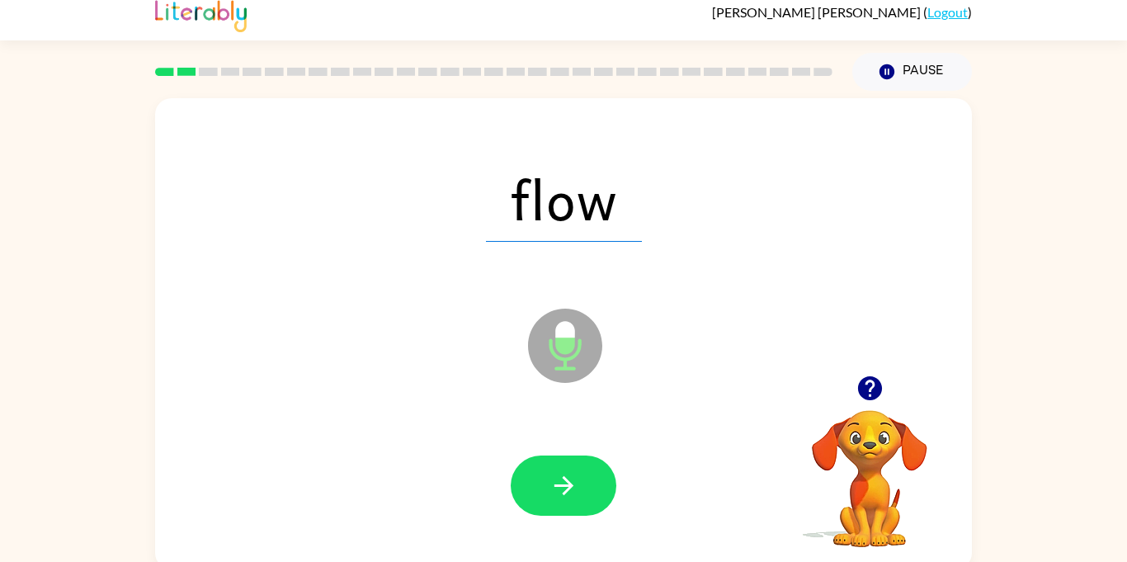
scroll to position [13, 0]
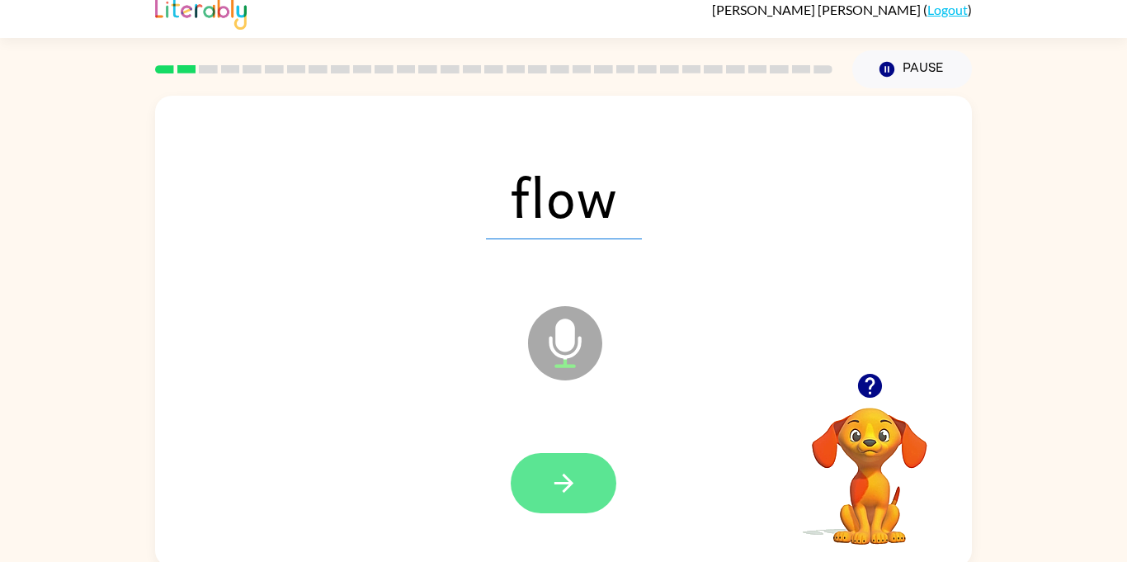
click at [585, 503] on button "button" at bounding box center [563, 483] width 106 height 60
click at [567, 483] on icon "button" at bounding box center [562, 482] width 19 height 19
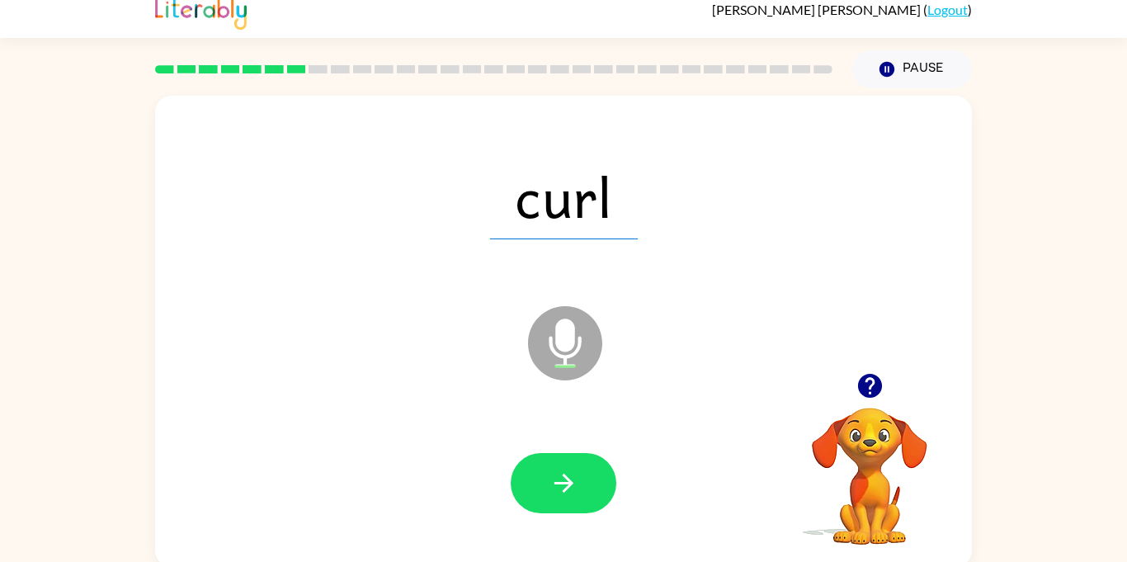
scroll to position [18, 0]
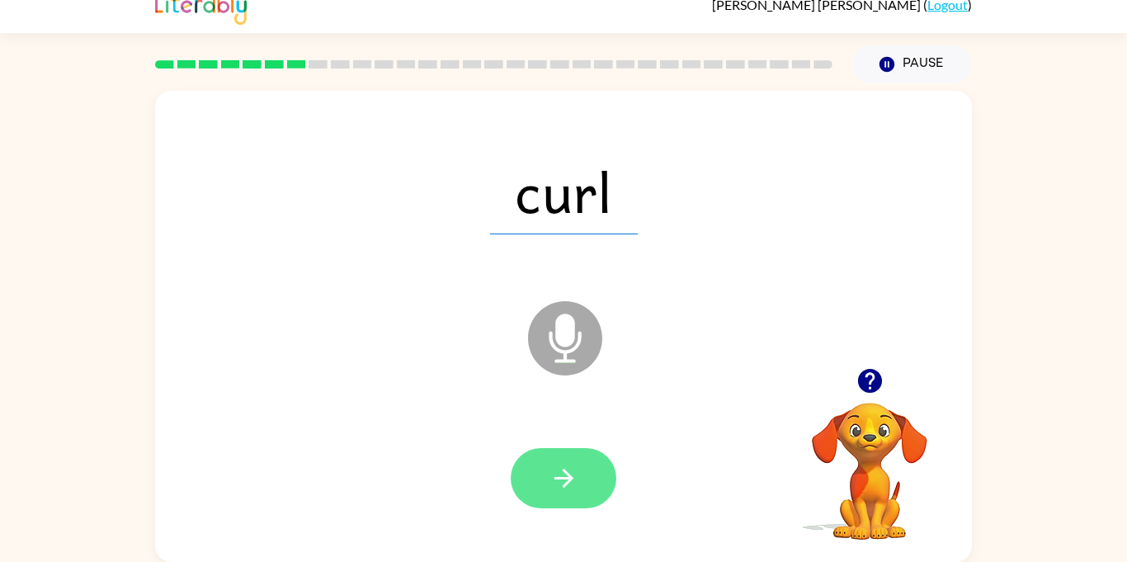
click at [577, 476] on icon "button" at bounding box center [563, 477] width 29 height 29
click at [574, 487] on icon "button" at bounding box center [563, 477] width 29 height 29
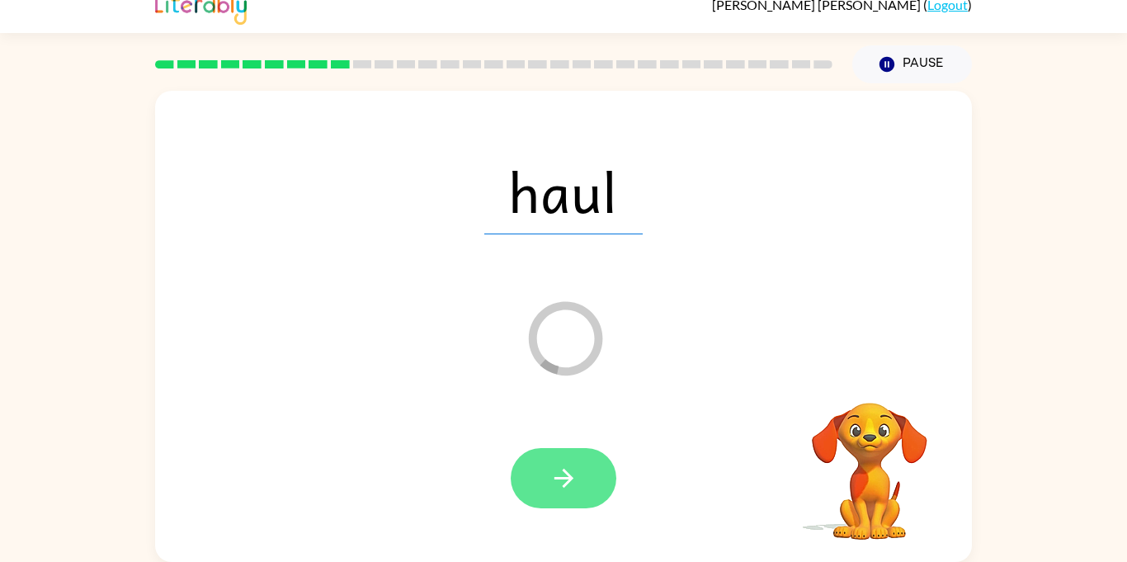
click at [559, 500] on button "button" at bounding box center [563, 478] width 106 height 60
click at [590, 472] on div at bounding box center [563, 478] width 106 height 60
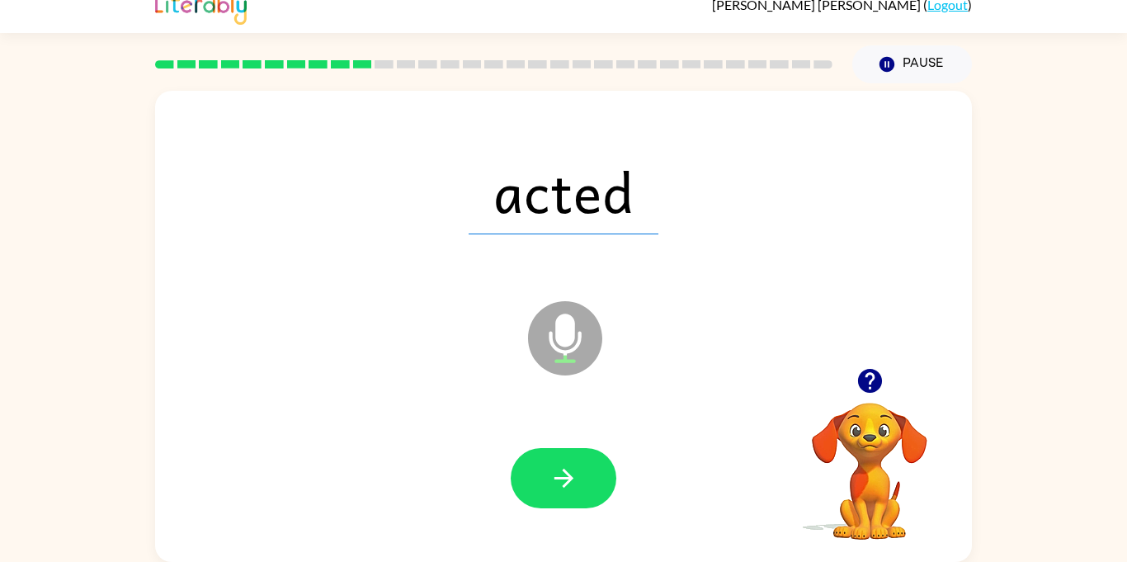
click at [626, 478] on div at bounding box center [563, 478] width 783 height 135
click at [592, 483] on button "button" at bounding box center [563, 478] width 106 height 60
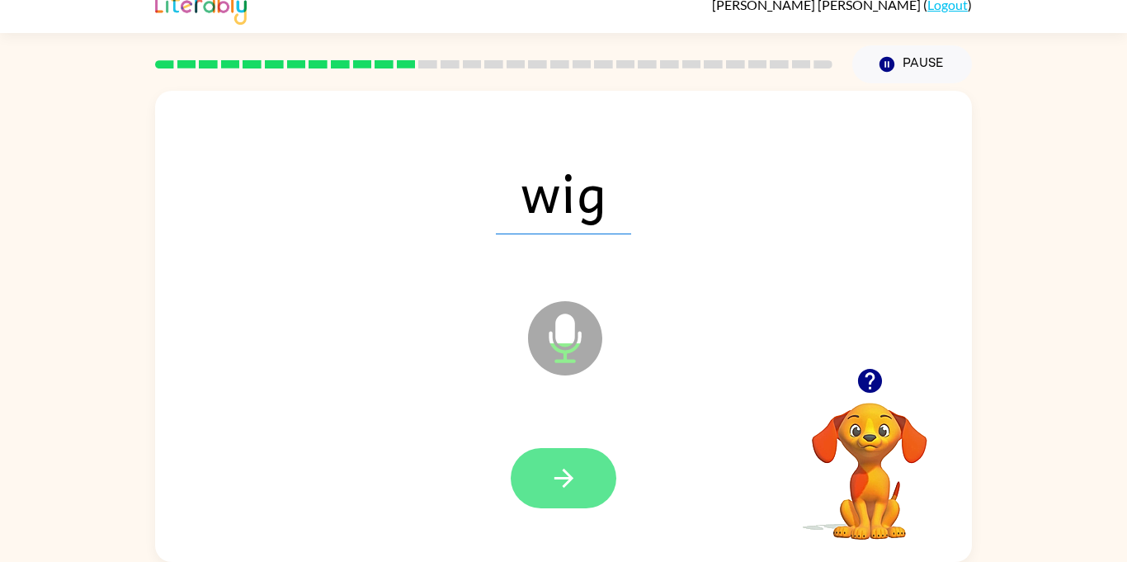
click at [532, 469] on button "button" at bounding box center [563, 478] width 106 height 60
click at [556, 463] on div at bounding box center [563, 478] width 106 height 60
click at [585, 473] on button "button" at bounding box center [563, 478] width 106 height 60
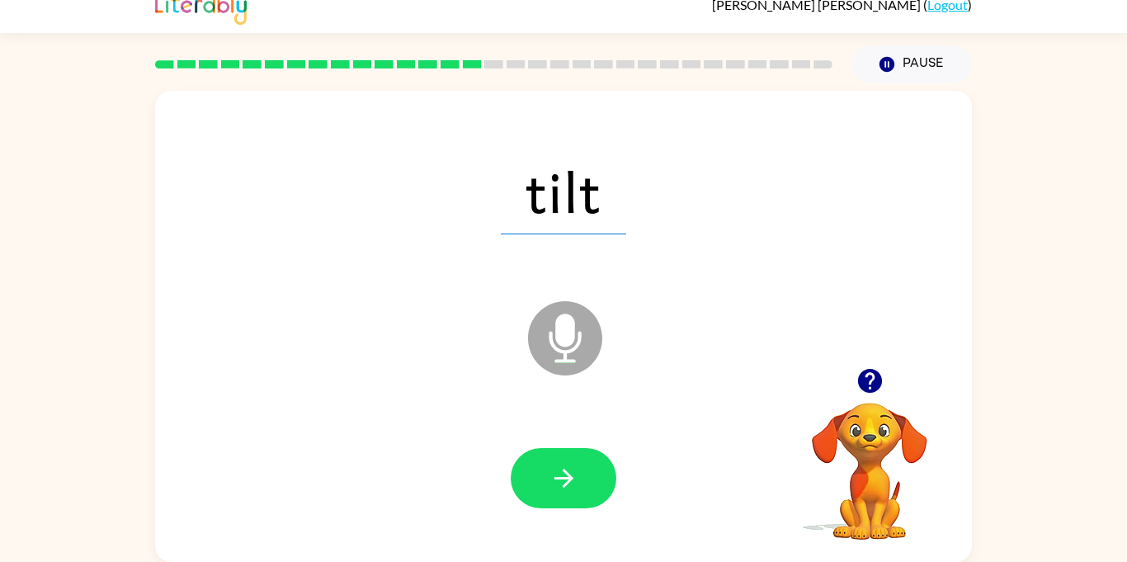
scroll to position [0, 0]
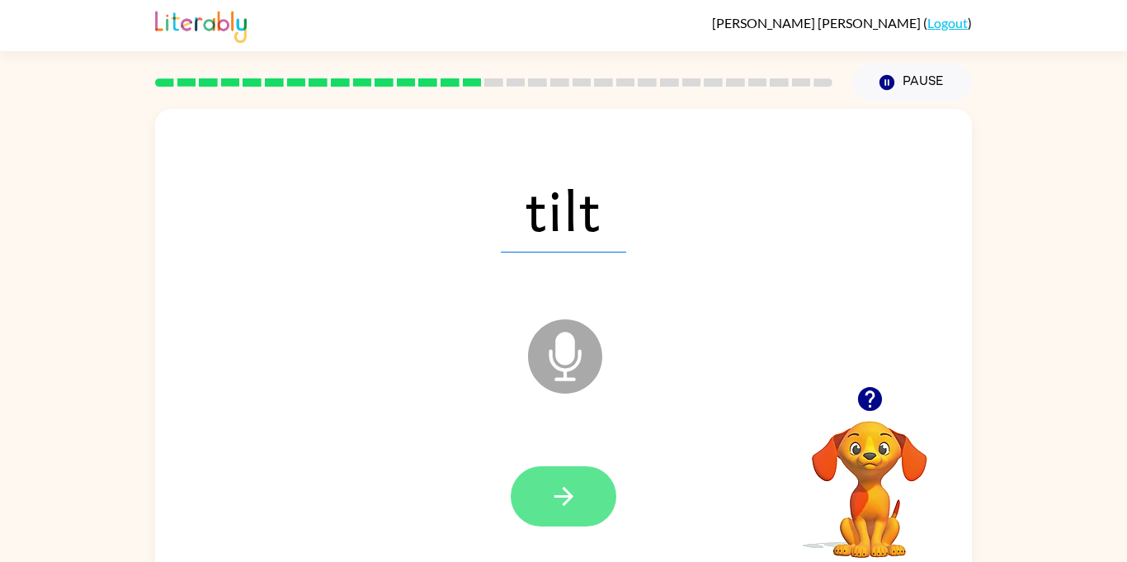
click at [567, 477] on button "button" at bounding box center [563, 496] width 106 height 60
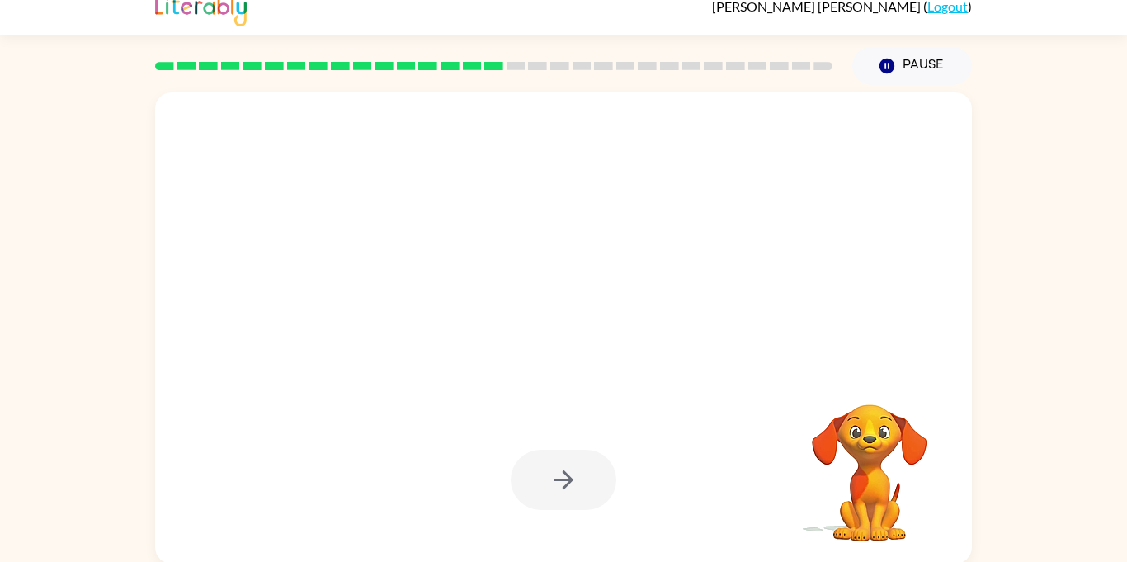
scroll to position [18, 0]
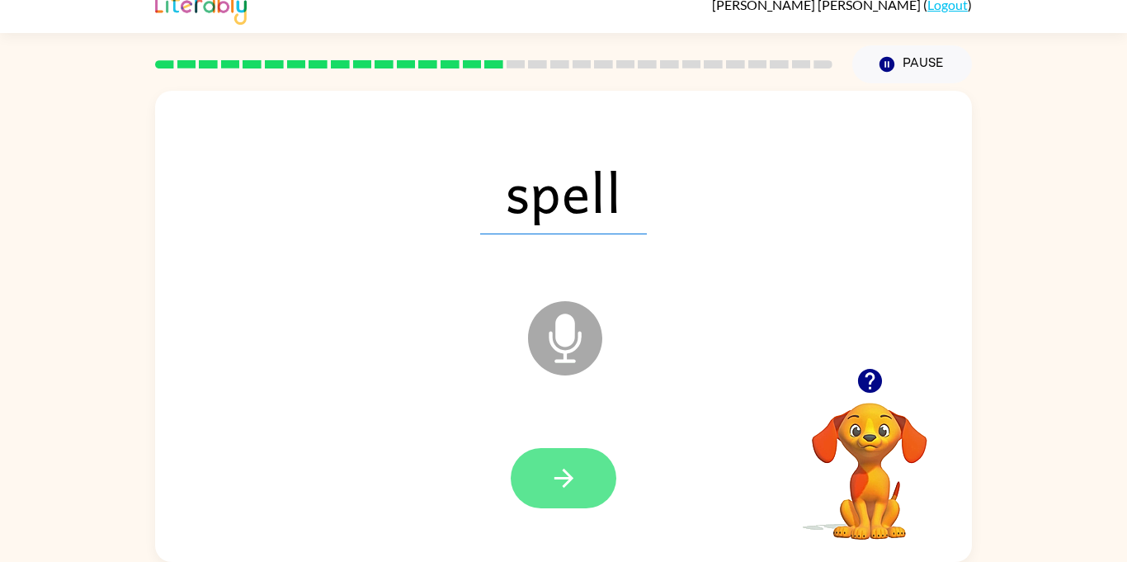
click at [579, 468] on button "button" at bounding box center [563, 478] width 106 height 60
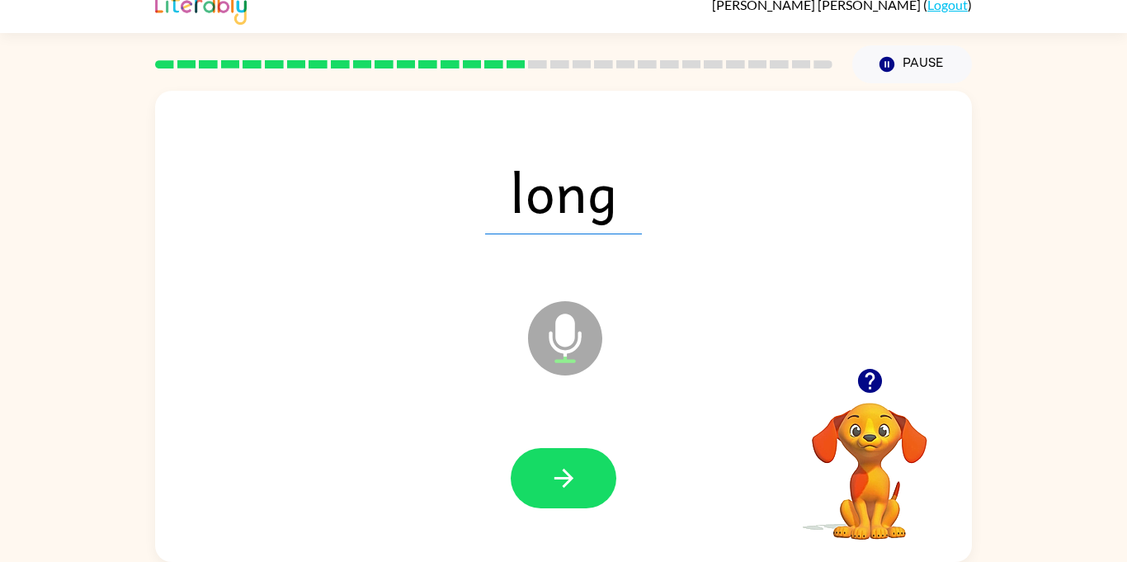
scroll to position [17, 0]
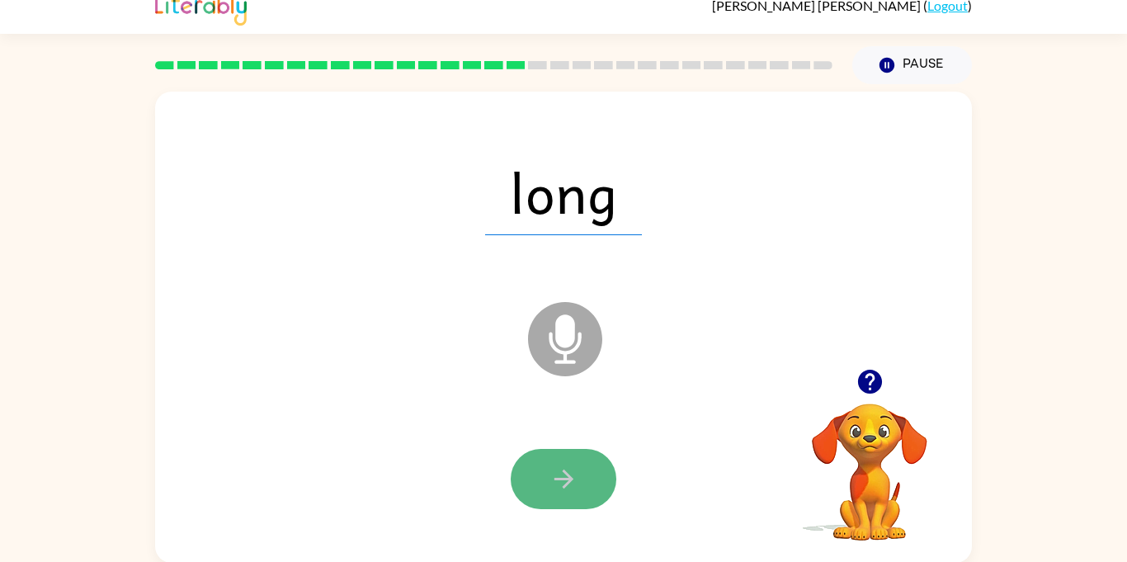
click at [582, 482] on button "button" at bounding box center [563, 479] width 106 height 60
click at [602, 481] on div at bounding box center [563, 479] width 106 height 60
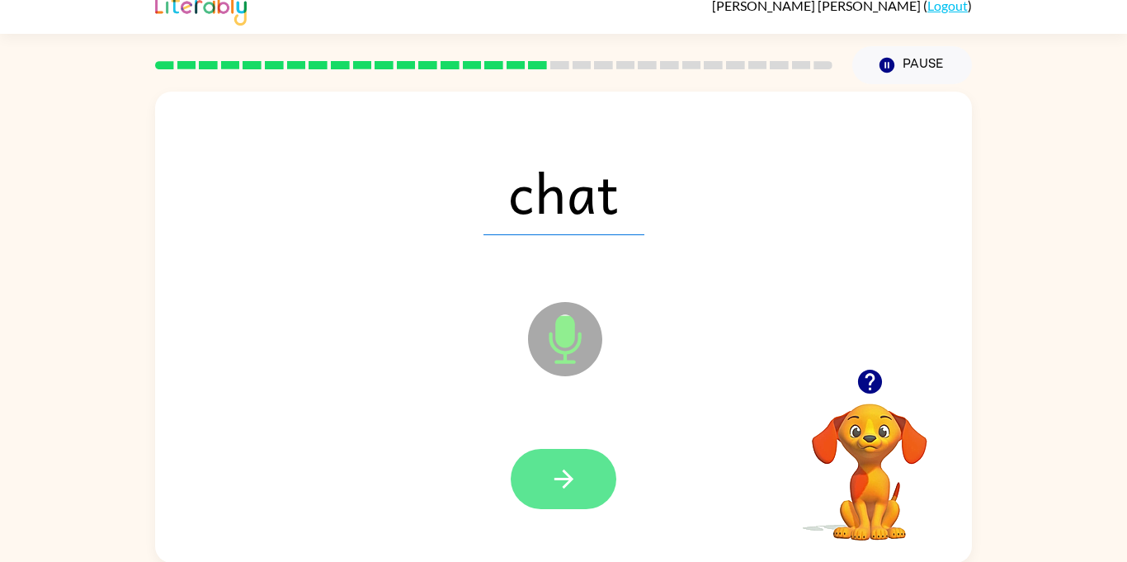
click at [558, 470] on icon "button" at bounding box center [563, 478] width 29 height 29
click at [557, 505] on button "button" at bounding box center [563, 479] width 106 height 60
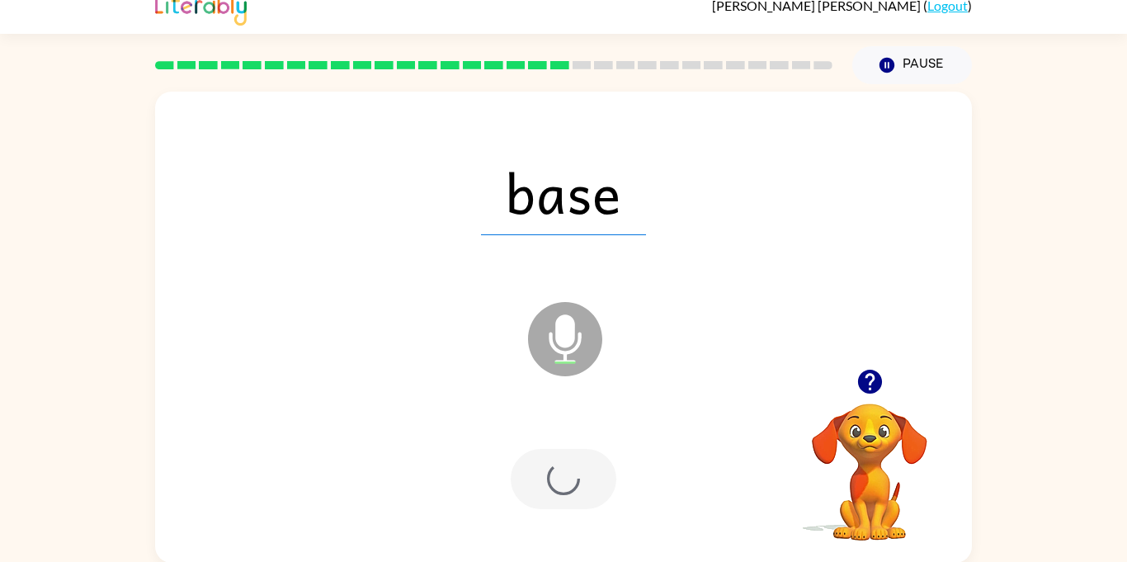
click at [593, 489] on div at bounding box center [563, 479] width 106 height 60
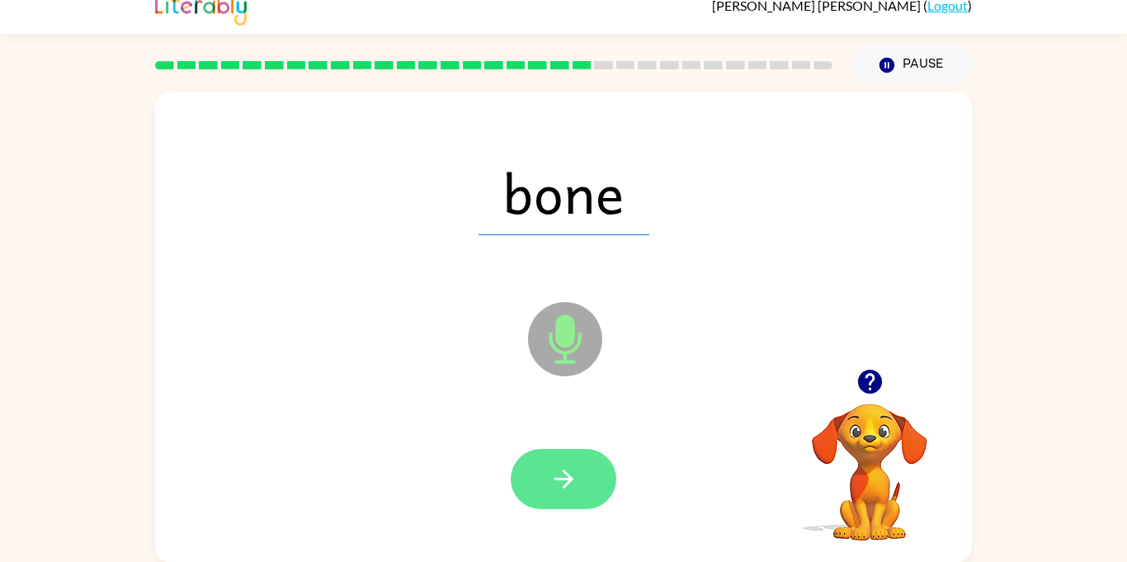
click at [563, 497] on button "button" at bounding box center [563, 479] width 106 height 60
click at [551, 498] on button "button" at bounding box center [563, 479] width 106 height 60
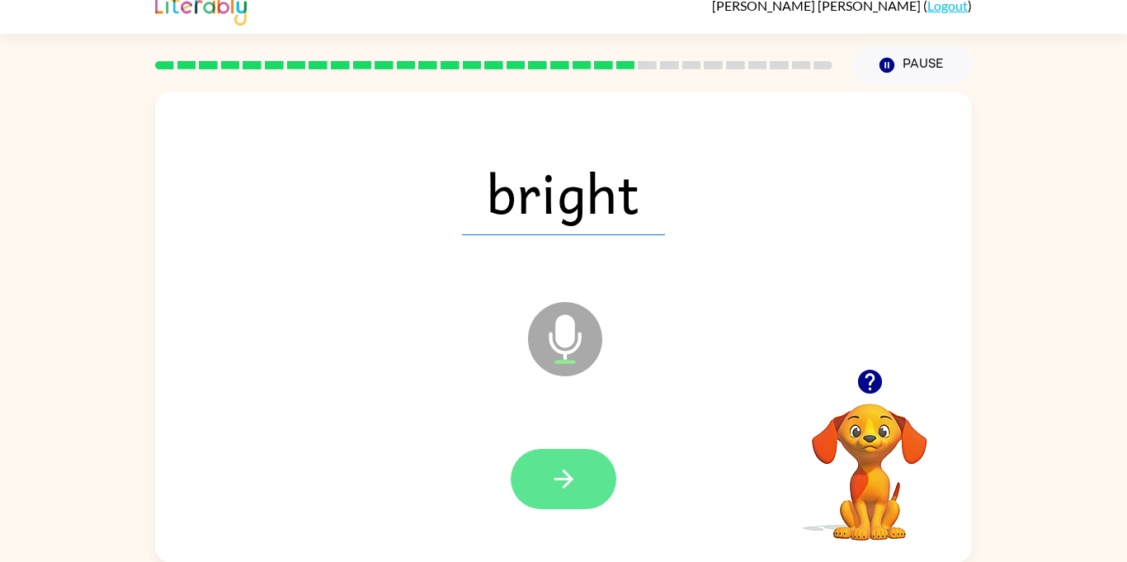
click at [578, 483] on button "button" at bounding box center [563, 479] width 106 height 60
click at [578, 478] on button "button" at bounding box center [563, 479] width 106 height 60
click at [577, 496] on button "button" at bounding box center [563, 479] width 106 height 60
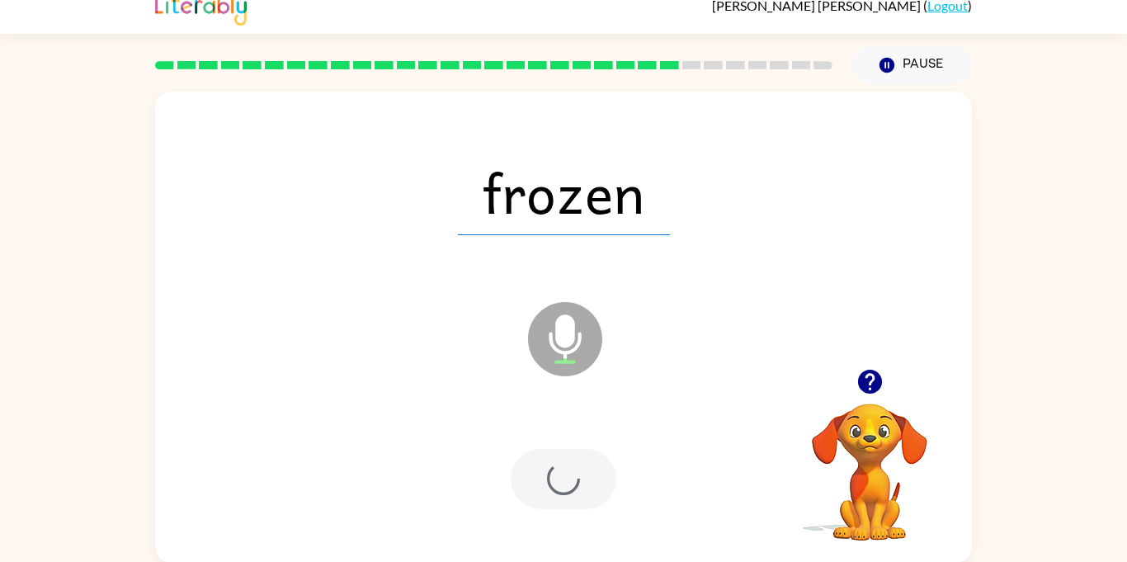
click at [552, 501] on div at bounding box center [563, 479] width 106 height 60
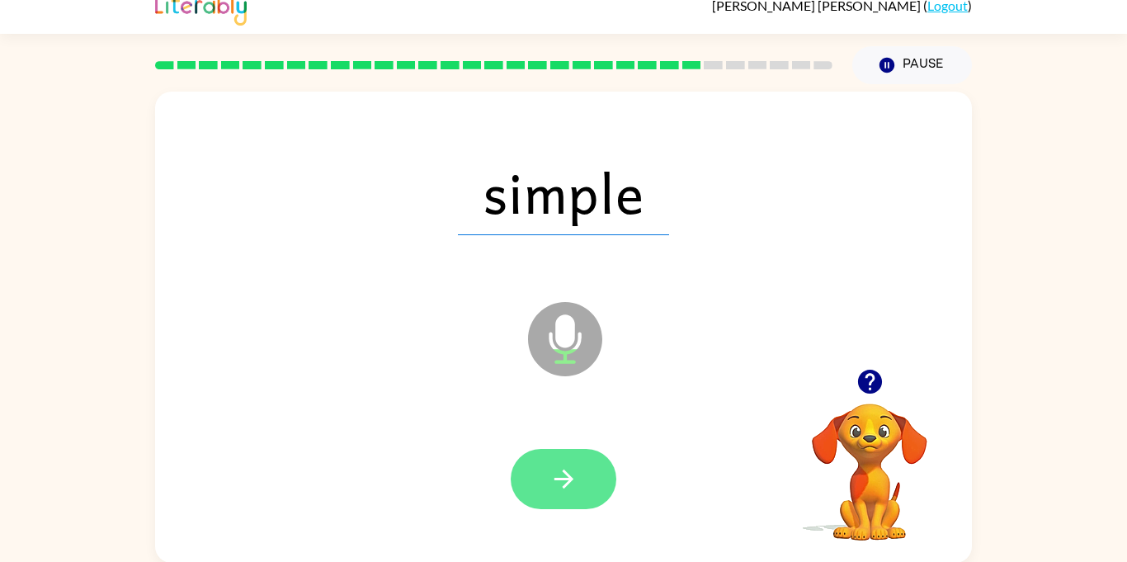
click at [560, 490] on icon "button" at bounding box center [563, 478] width 29 height 29
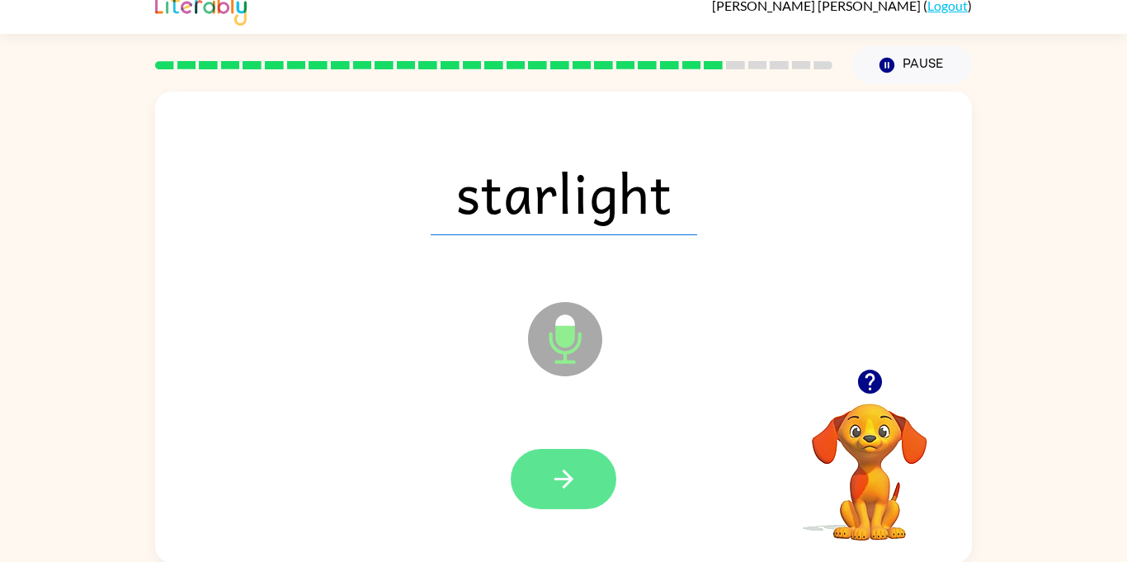
click at [571, 493] on button "button" at bounding box center [563, 479] width 106 height 60
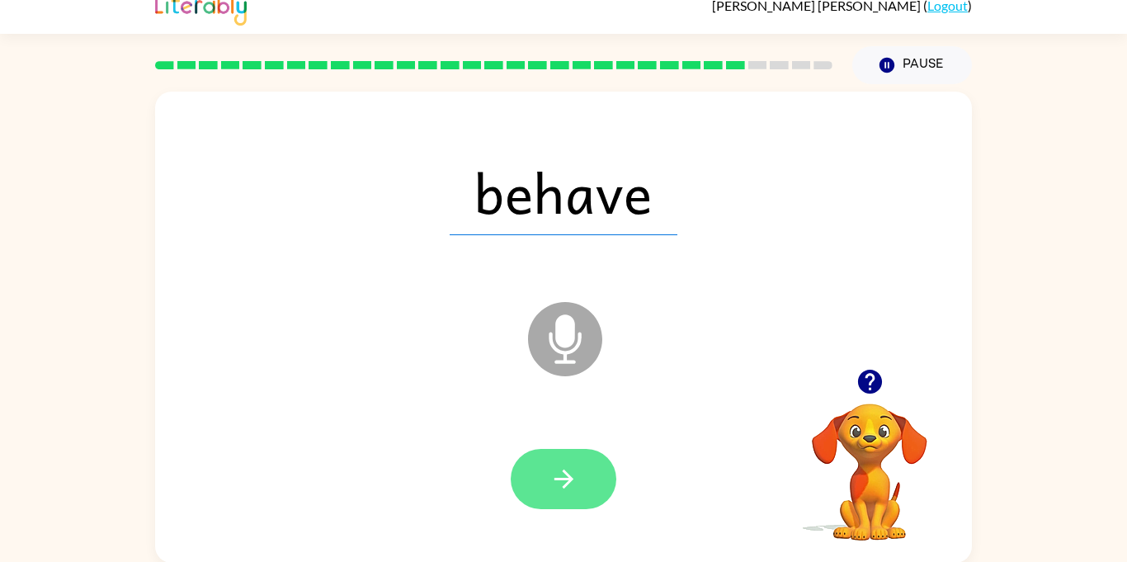
click at [586, 497] on button "button" at bounding box center [563, 479] width 106 height 60
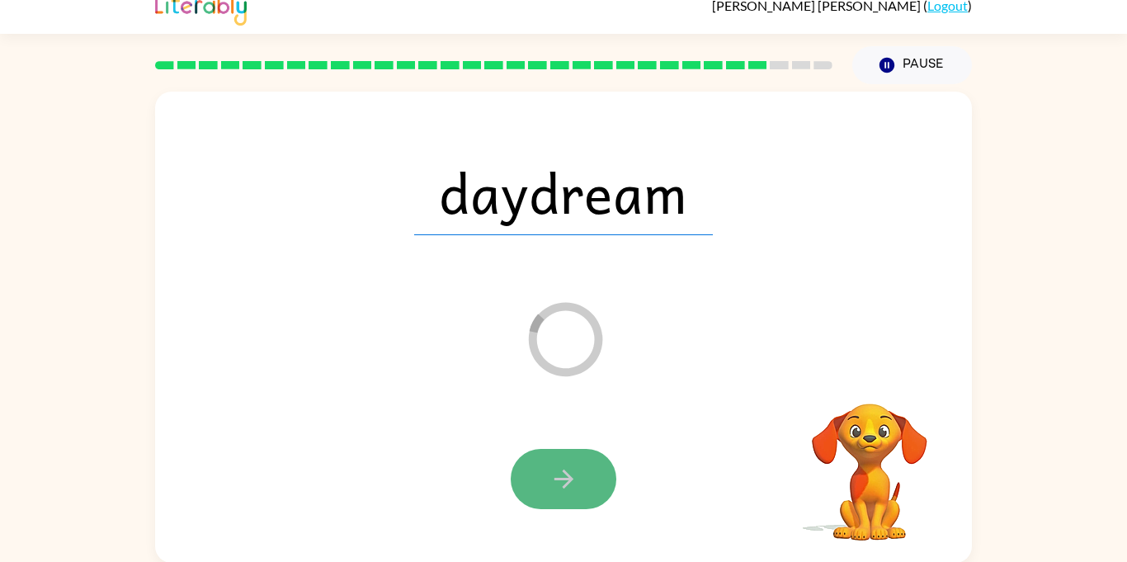
click at [587, 466] on button "button" at bounding box center [563, 479] width 106 height 60
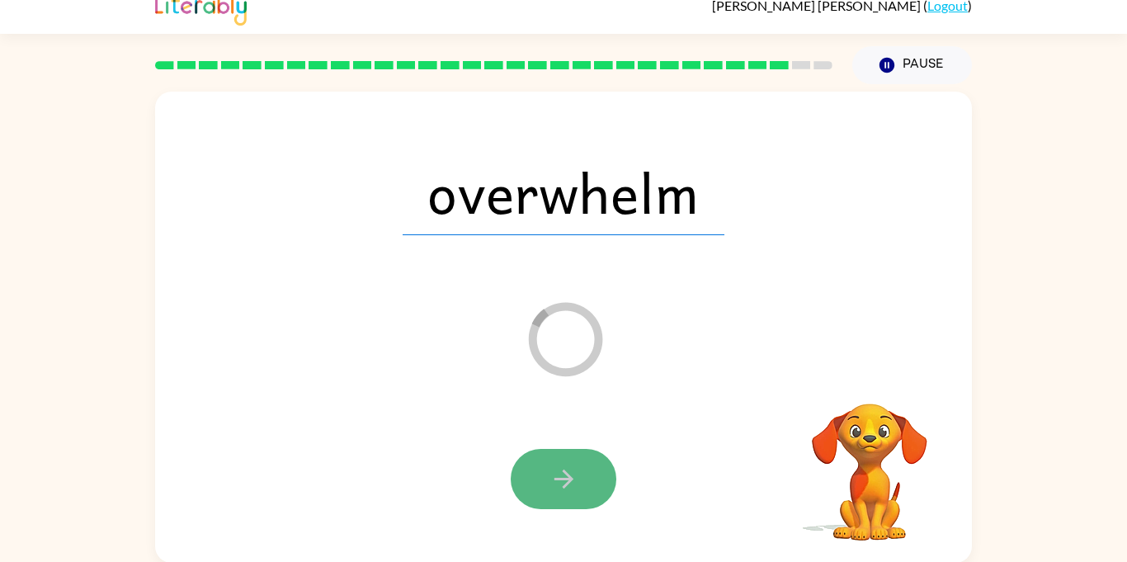
click at [563, 461] on button "button" at bounding box center [563, 479] width 106 height 60
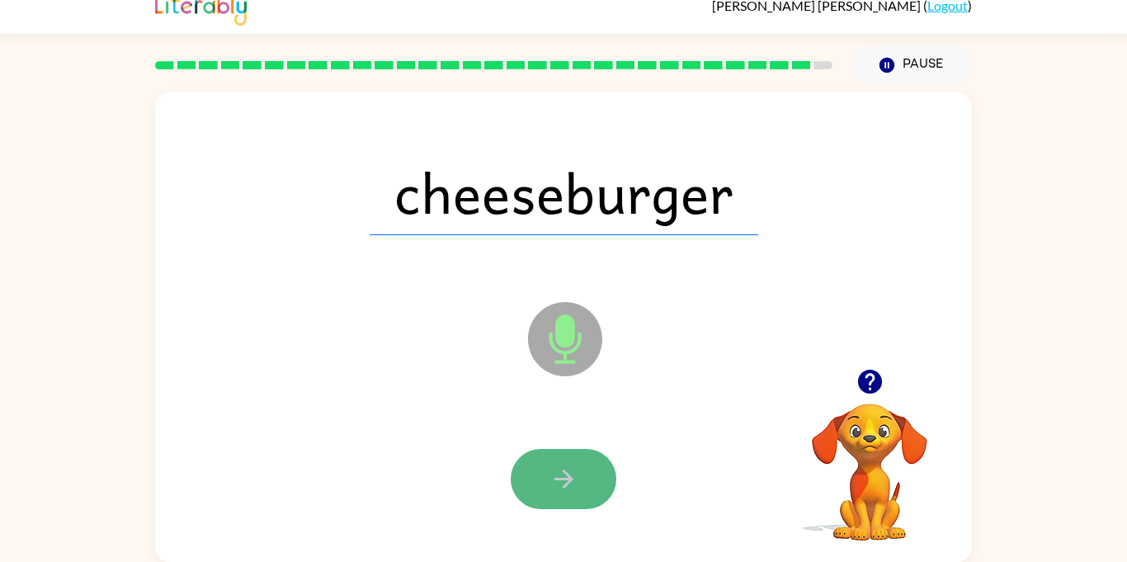
click at [562, 481] on icon "button" at bounding box center [563, 478] width 29 height 29
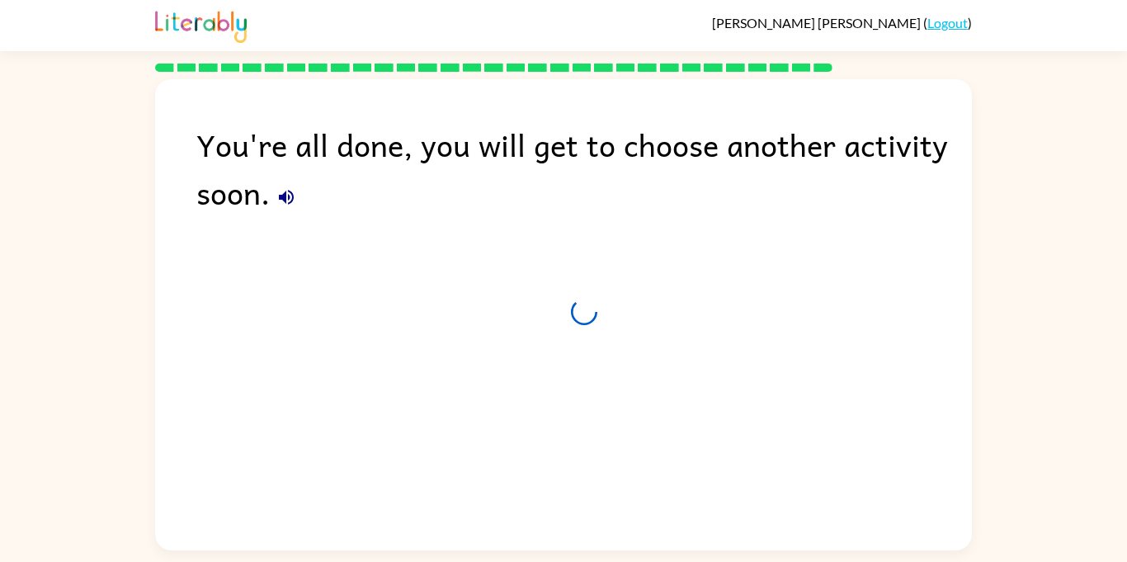
scroll to position [0, 0]
